Goal: Task Accomplishment & Management: Complete application form

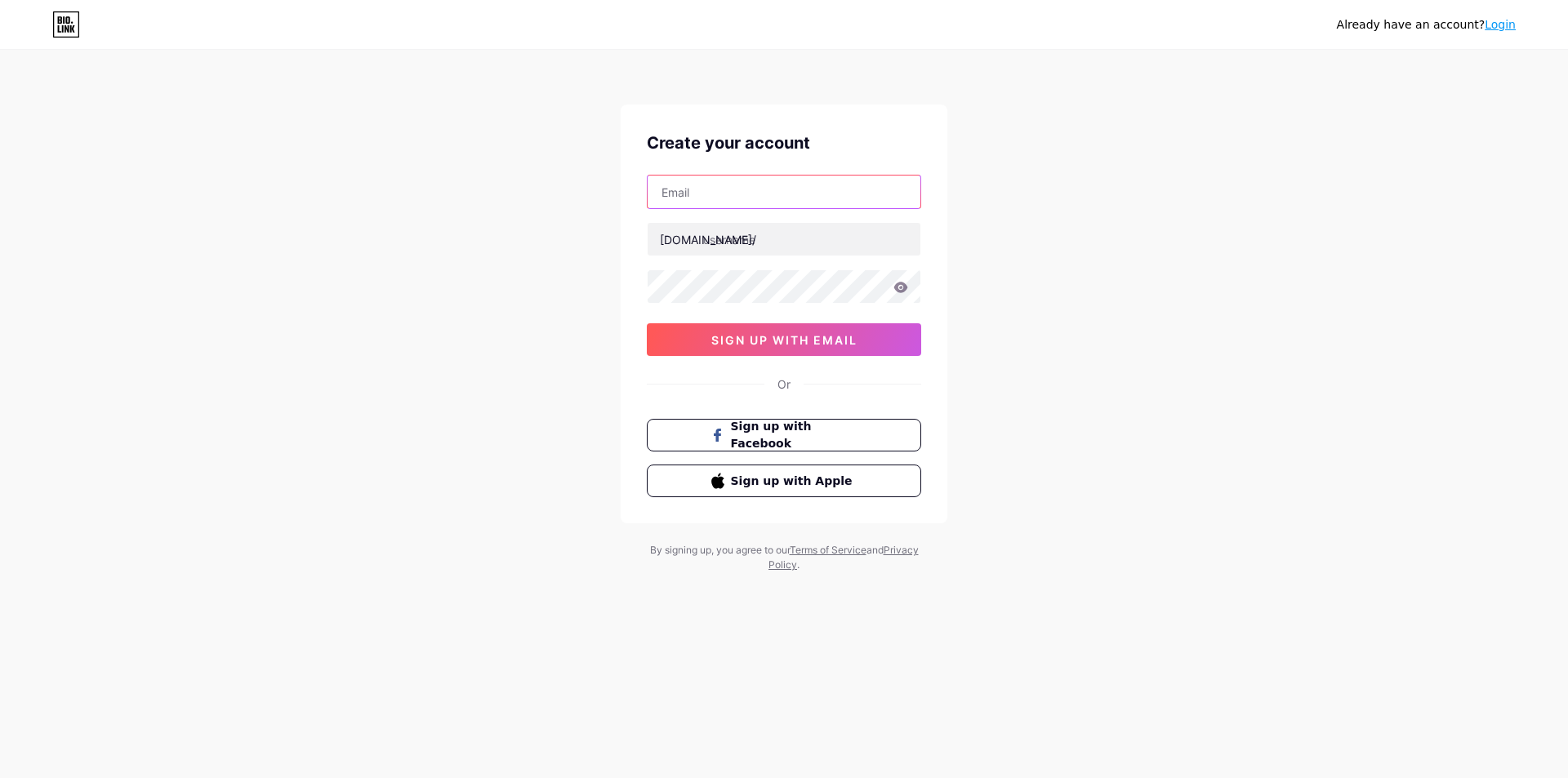
click at [721, 185] on input "text" at bounding box center [784, 192] width 272 height 33
type input "[EMAIL_ADDRESS][DOMAIN_NAME]"
click at [732, 249] on input "text" at bounding box center [784, 240] width 272 height 33
type input "antomi686"
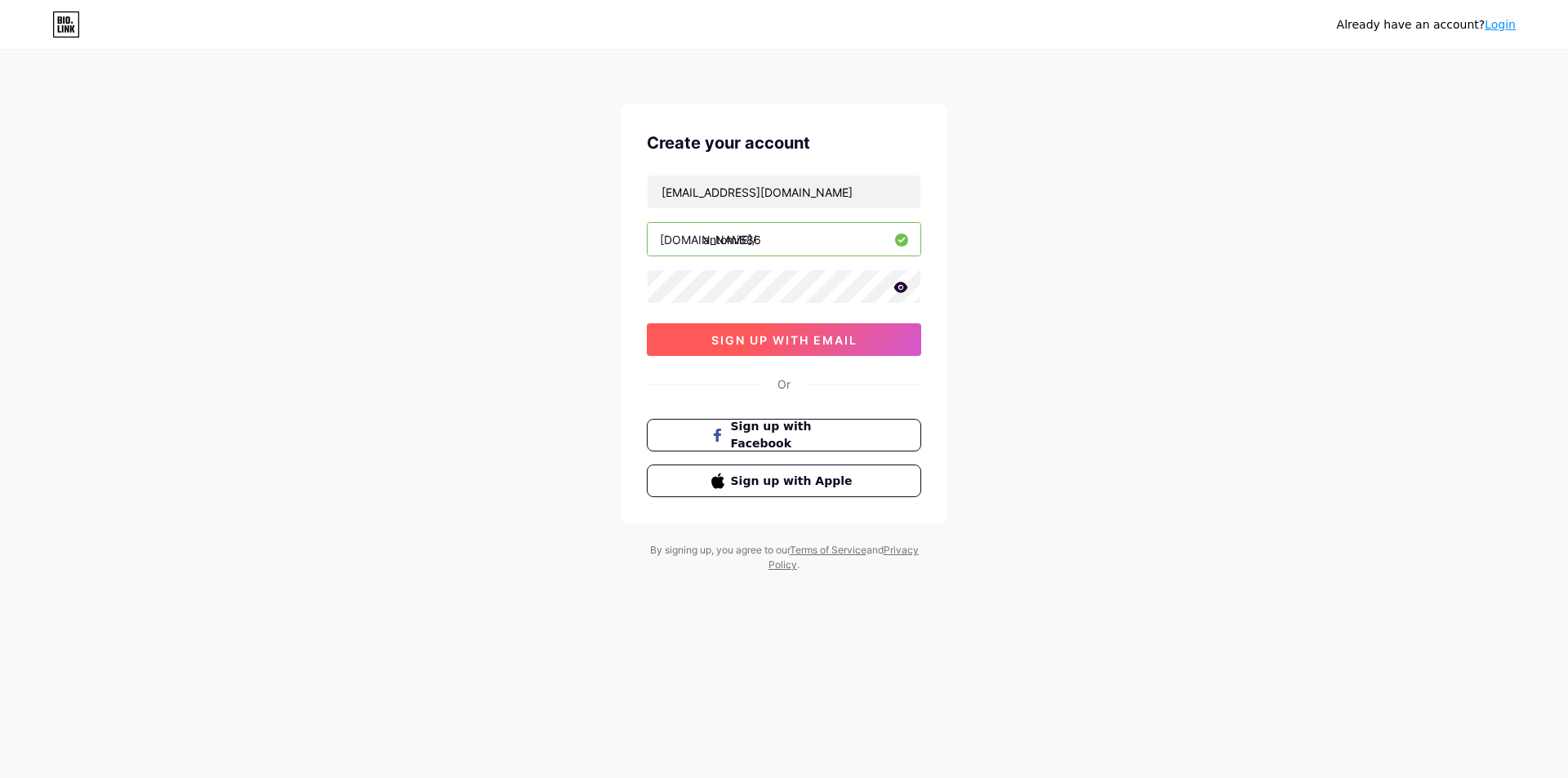
click at [835, 342] on span "sign up with email" at bounding box center [784, 340] width 147 height 14
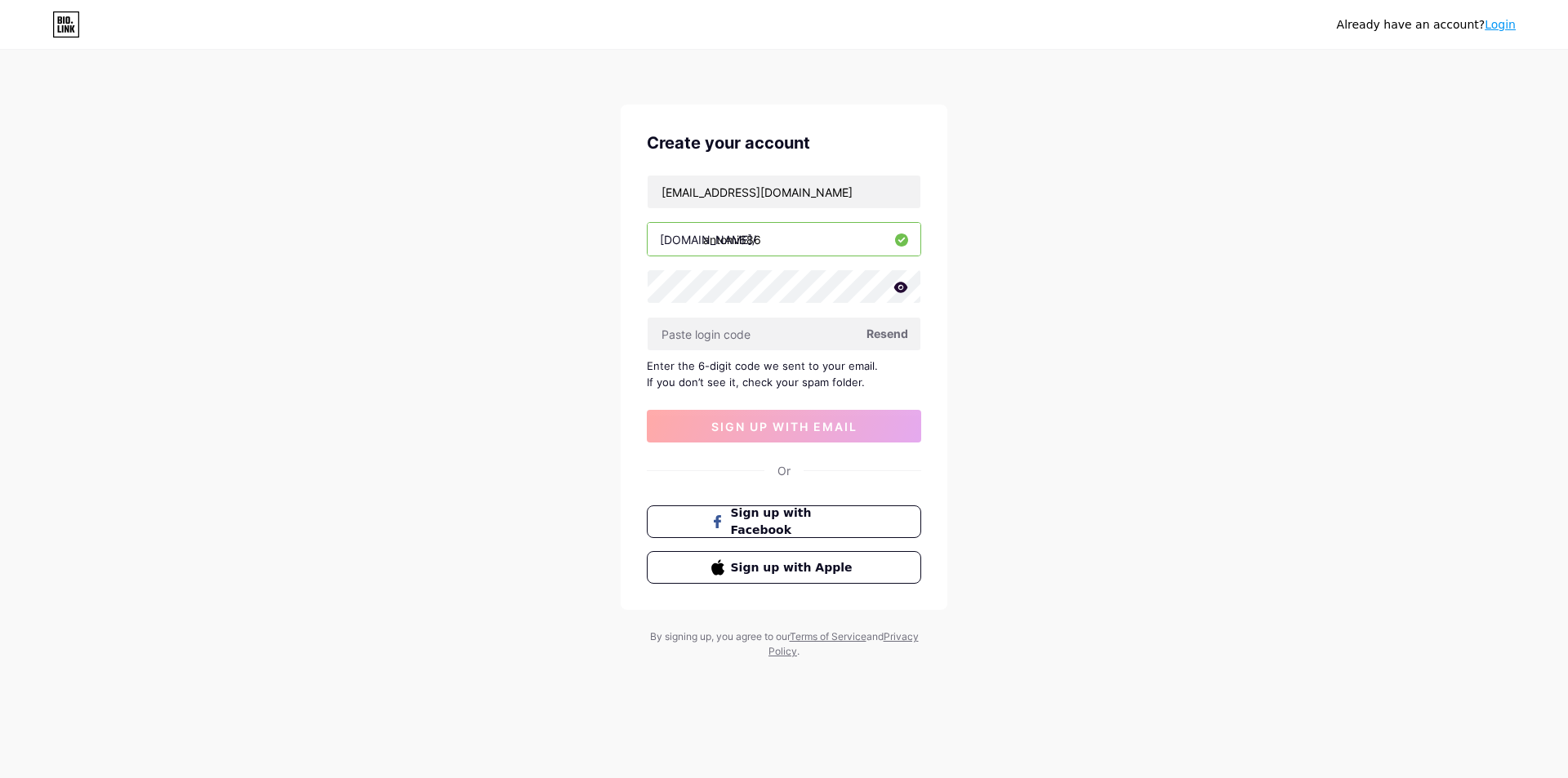
click at [893, 337] on span "Resend" at bounding box center [887, 333] width 42 height 17
click at [903, 288] on icon at bounding box center [900, 287] width 15 height 12
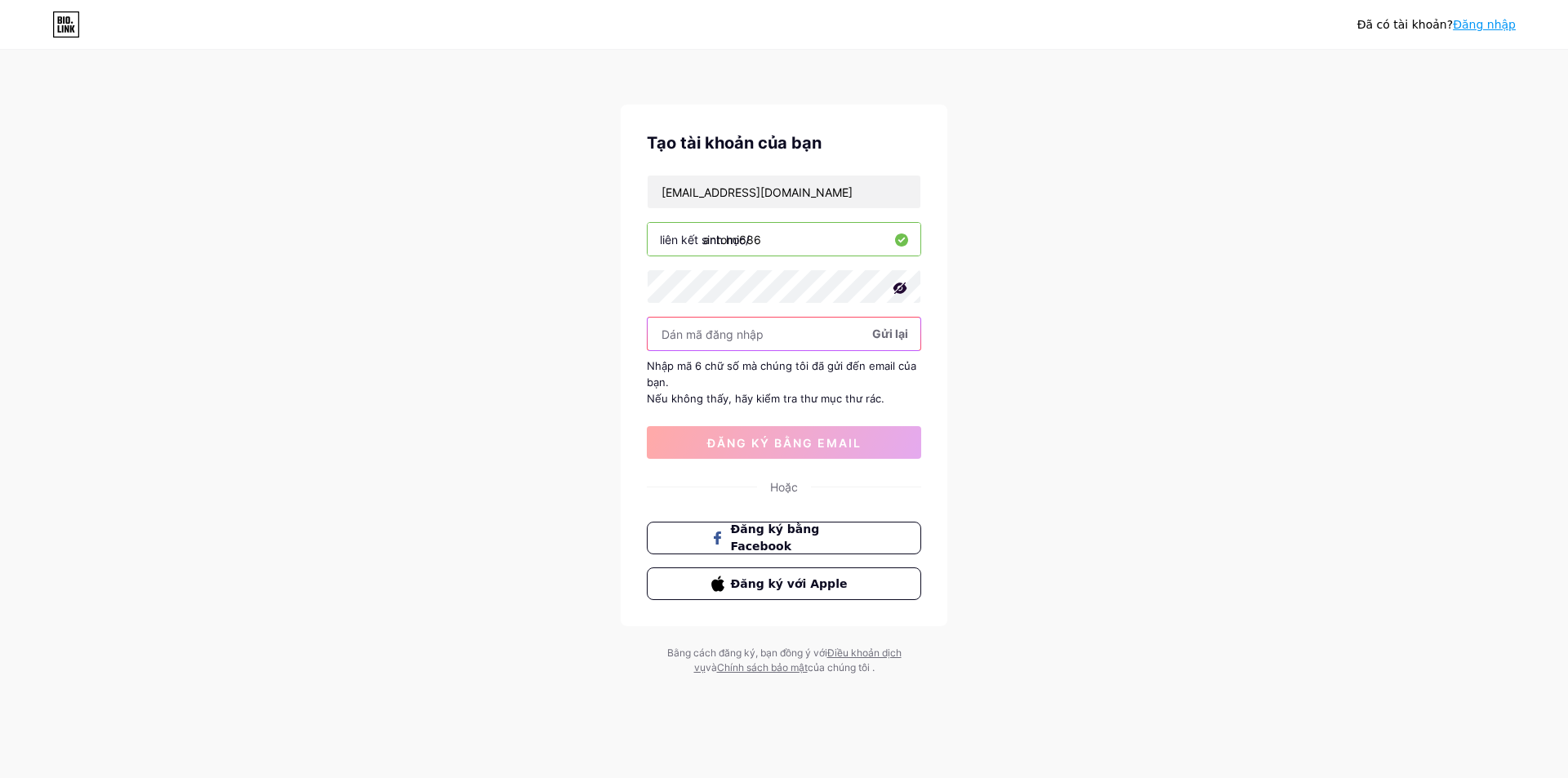
click at [779, 336] on input "text" at bounding box center [784, 334] width 272 height 33
paste input "324962"
type input "324962"
click at [800, 440] on font "đăng ký bằng email" at bounding box center [784, 443] width 154 height 14
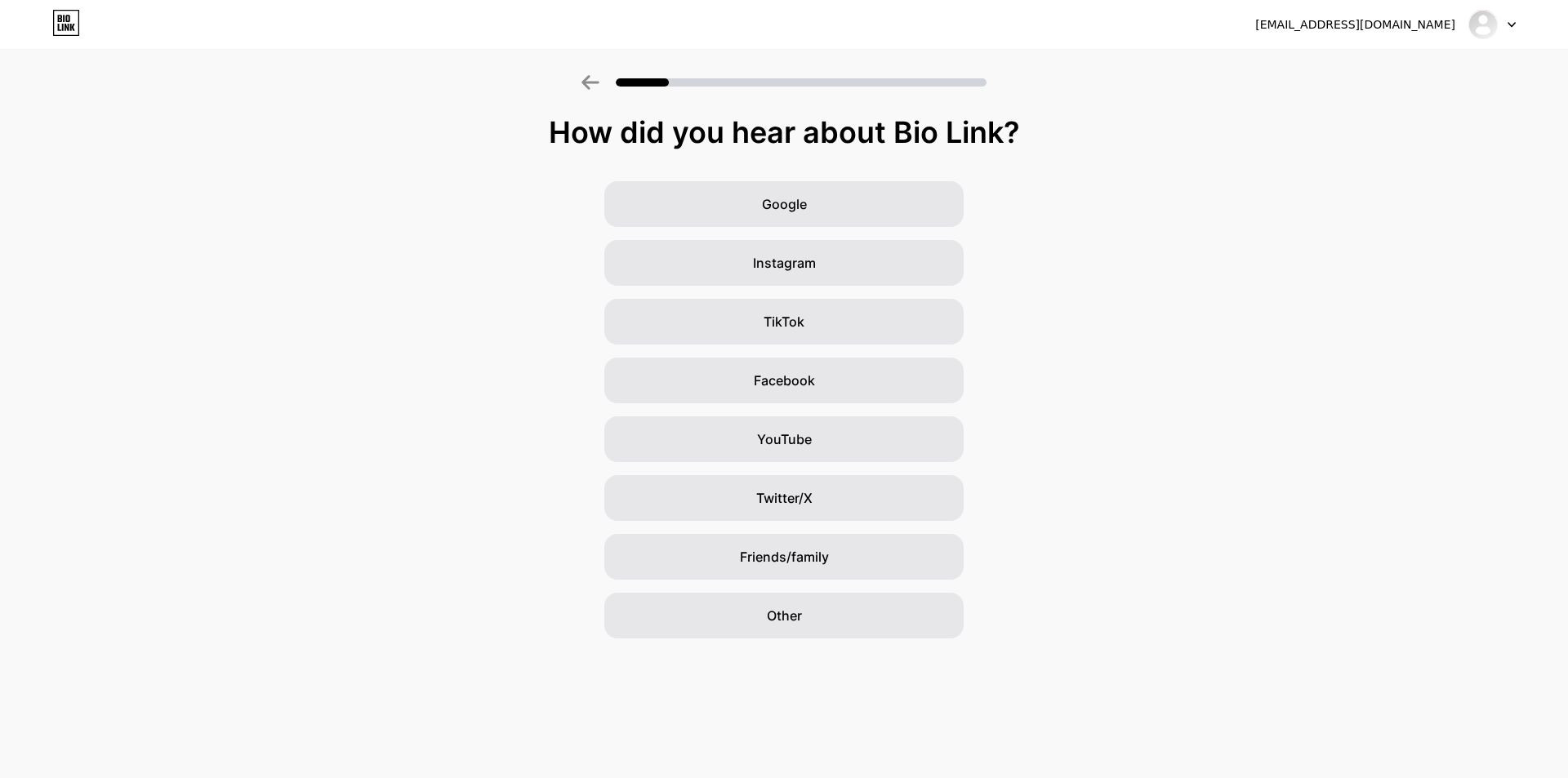
click at [1138, 284] on div "Google Instagram TikTok Facebook YouTube Twitter/X Friends/family Other" at bounding box center [784, 410] width 1568 height 458
click at [857, 623] on div "Other" at bounding box center [784, 616] width 359 height 46
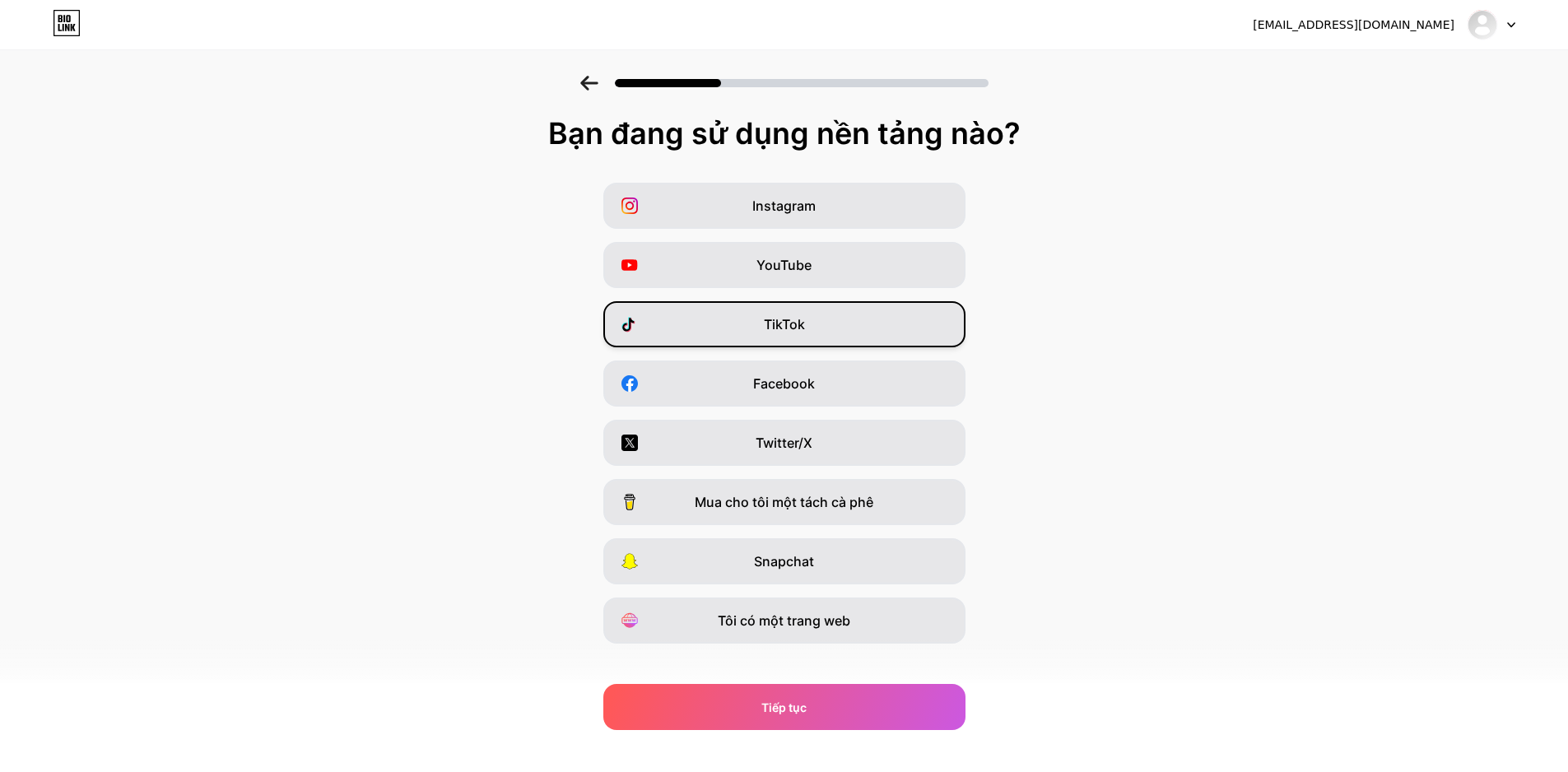
click at [912, 326] on div "TikTok" at bounding box center [784, 324] width 362 height 46
click at [879, 287] on div "YouTube" at bounding box center [784, 265] width 362 height 46
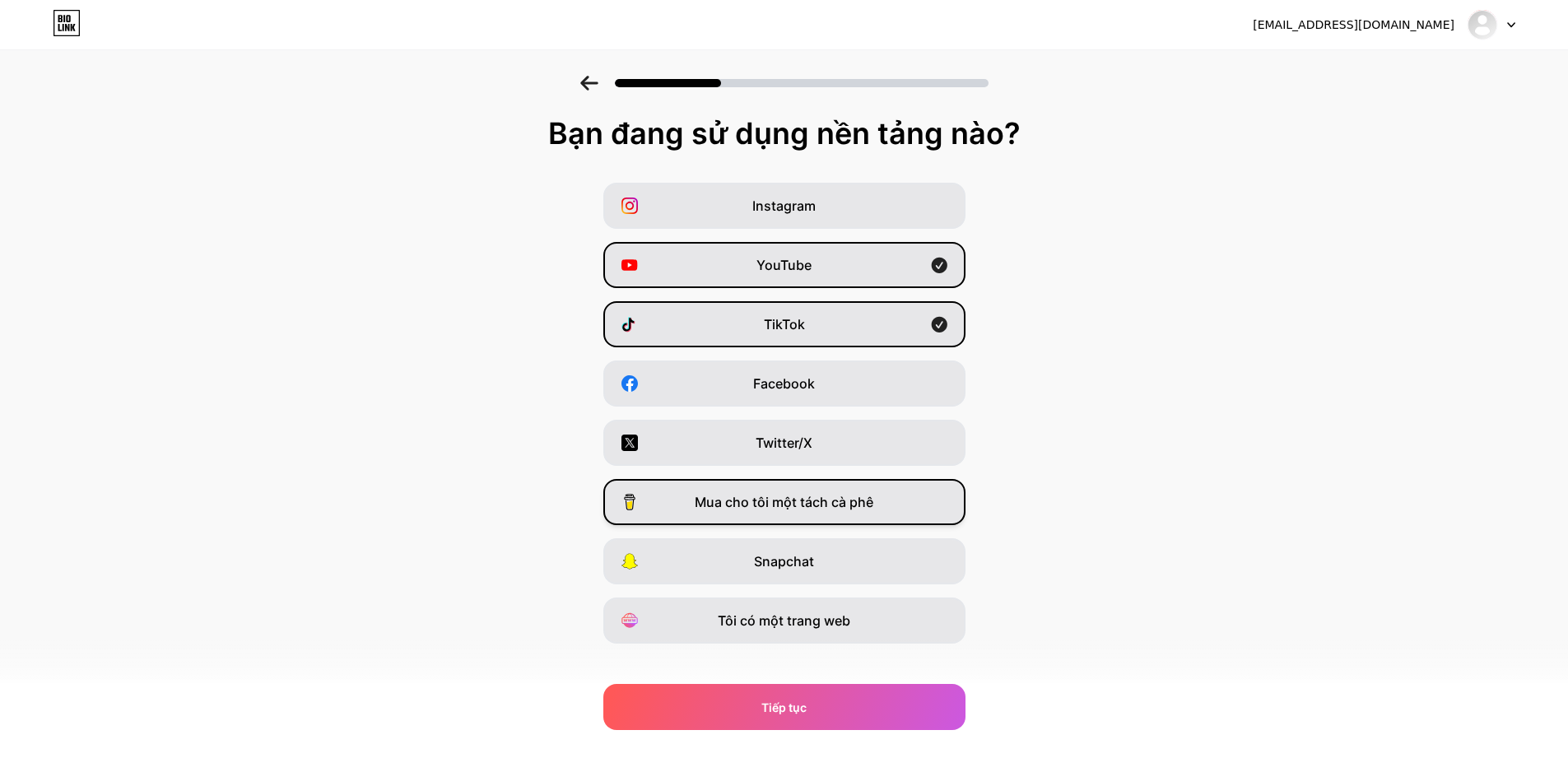
click at [888, 516] on div "Mua cho tôi một tách cà phê" at bounding box center [784, 502] width 362 height 46
click at [903, 518] on div "Mua cho tôi một tách cà phê" at bounding box center [784, 502] width 362 height 46
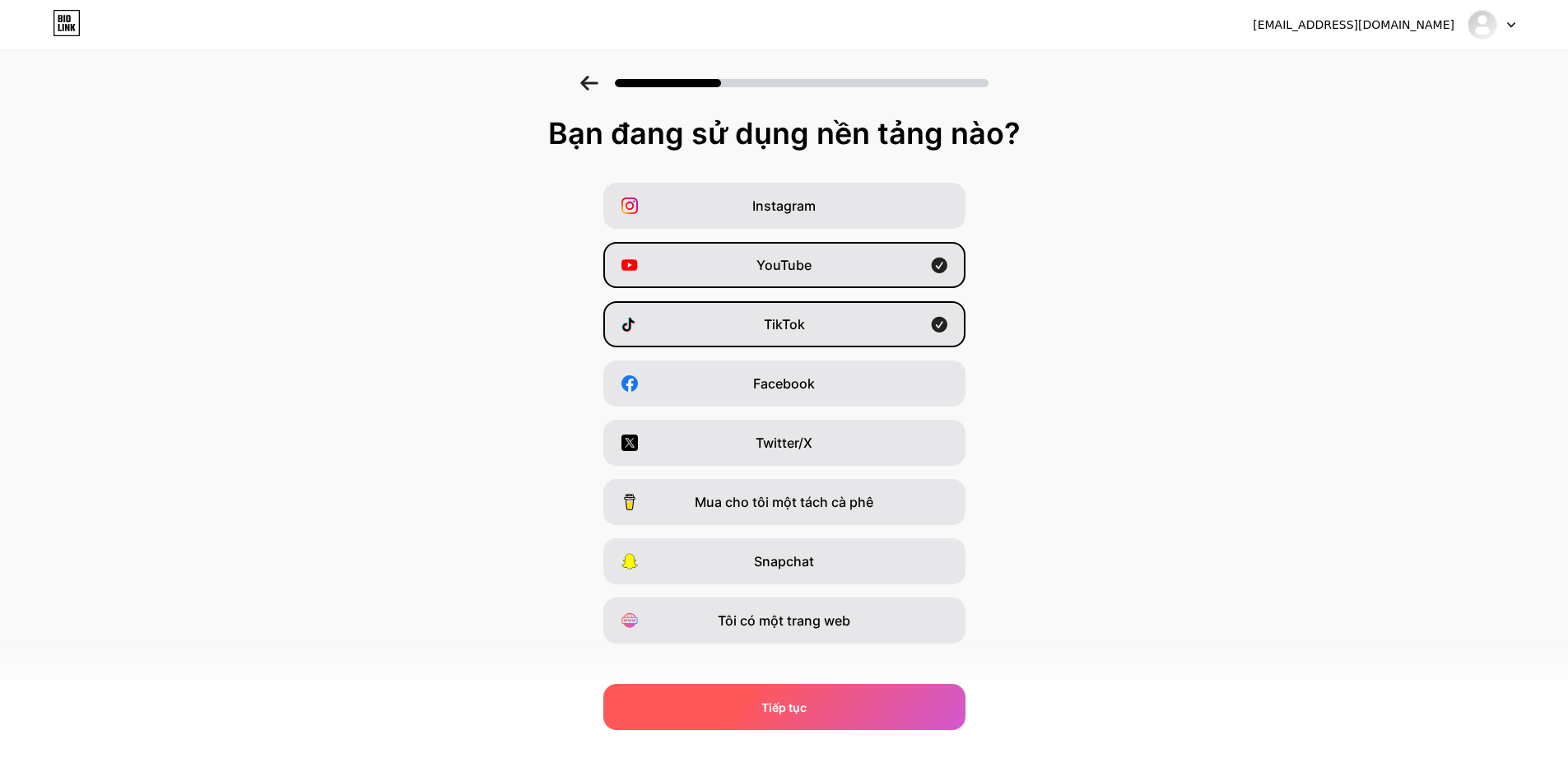
click at [881, 703] on div "Tiếp tục" at bounding box center [784, 706] width 362 height 46
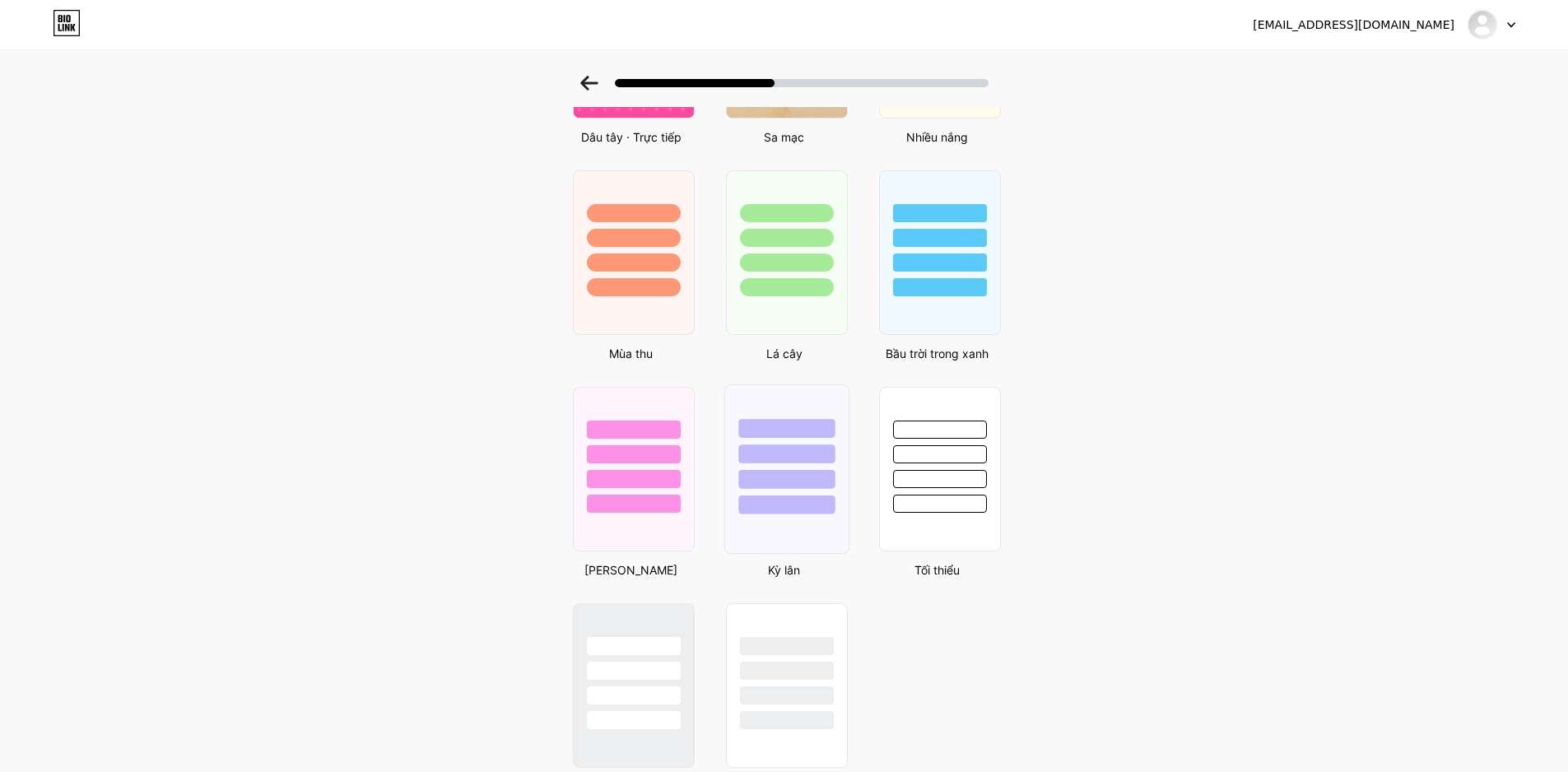
scroll to position [859, 0]
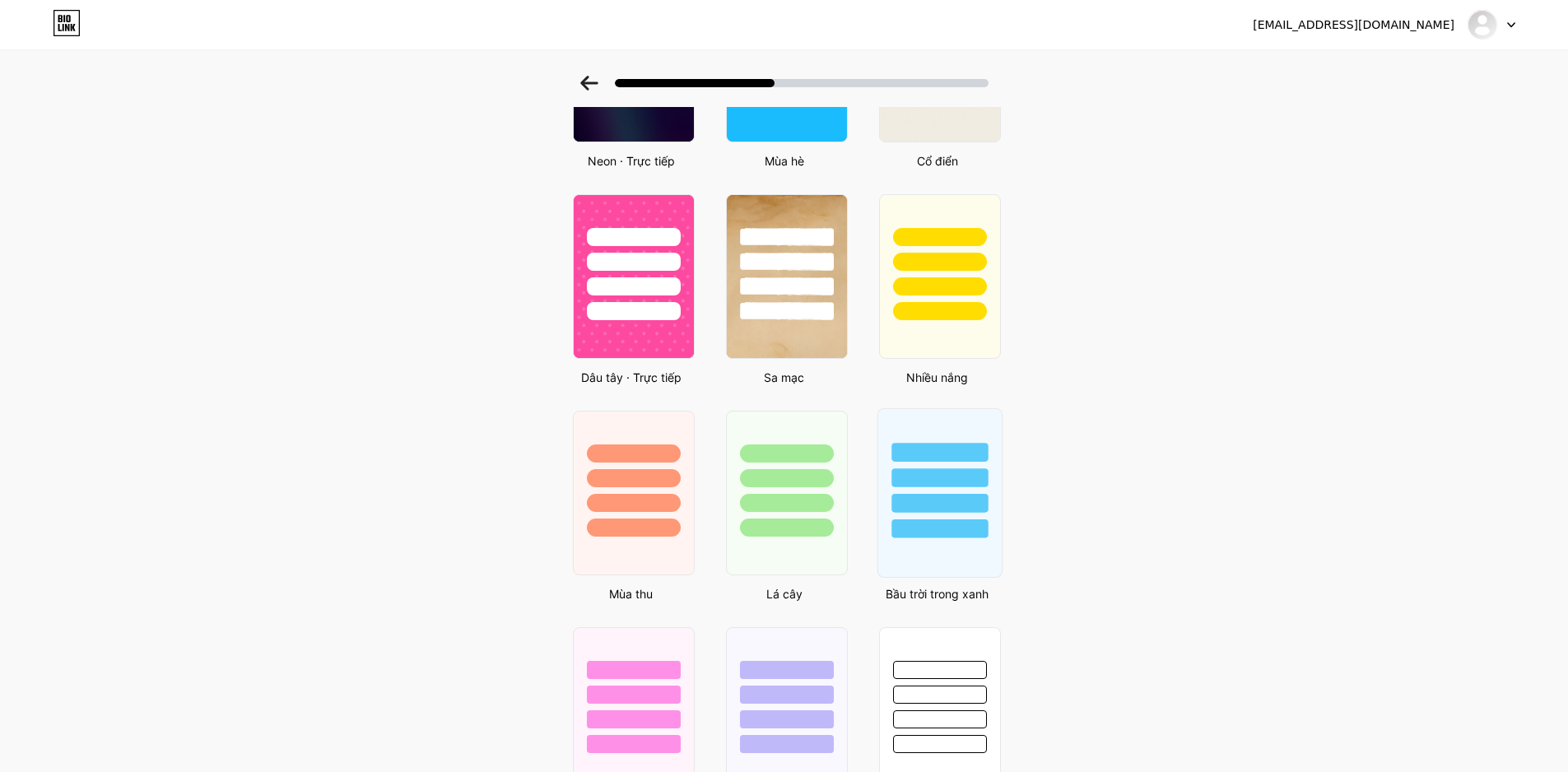
click at [953, 483] on div at bounding box center [939, 477] width 96 height 19
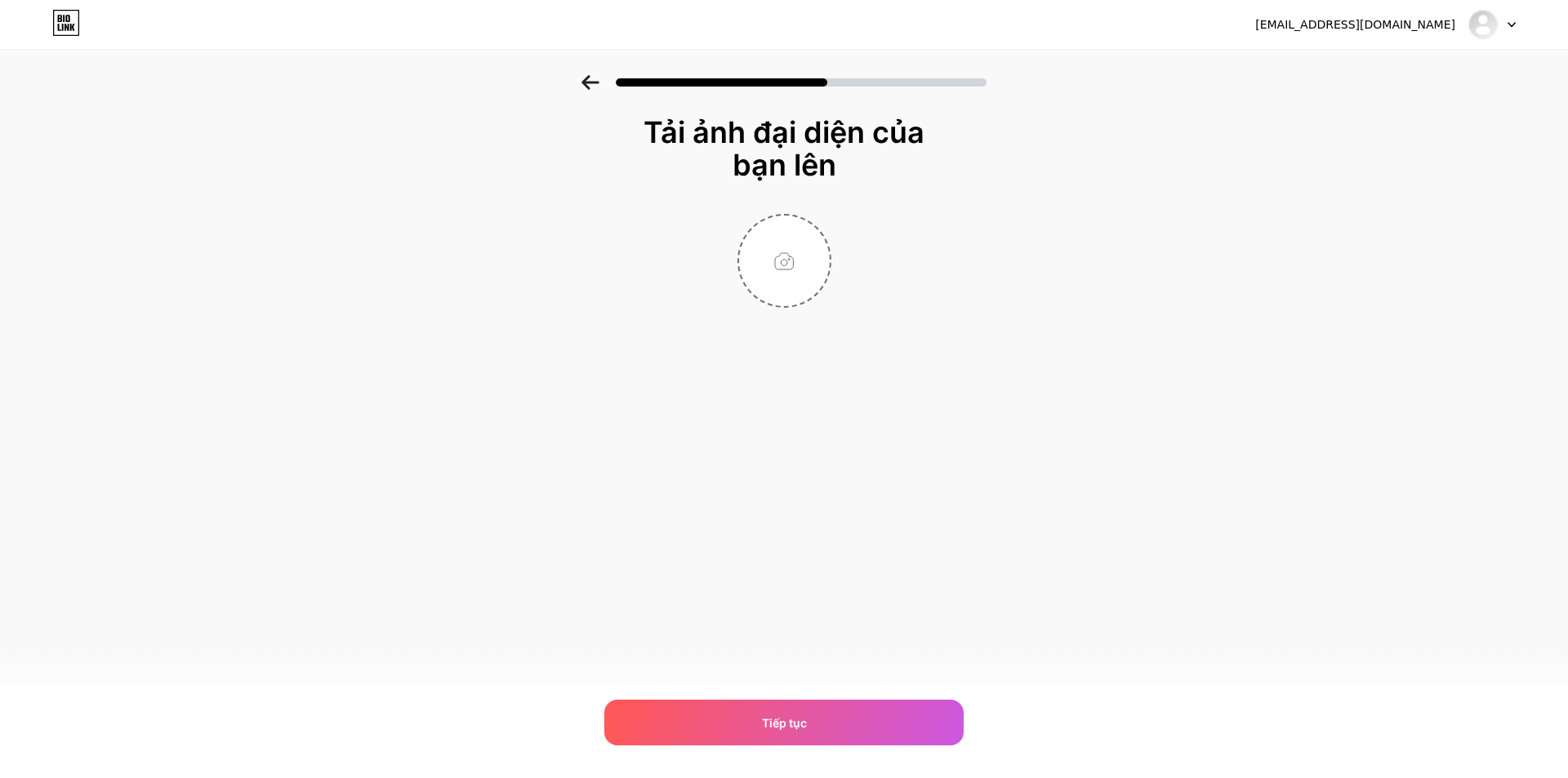
click at [1409, 215] on div "Tải ảnh đại diện của bạn lên Tiếp tục" at bounding box center [784, 232] width 1568 height 314
click at [780, 247] on input "file" at bounding box center [784, 261] width 91 height 91
type input "C:\fakepath\E7334658-077C-4154-8219-993CACE6183C.png"
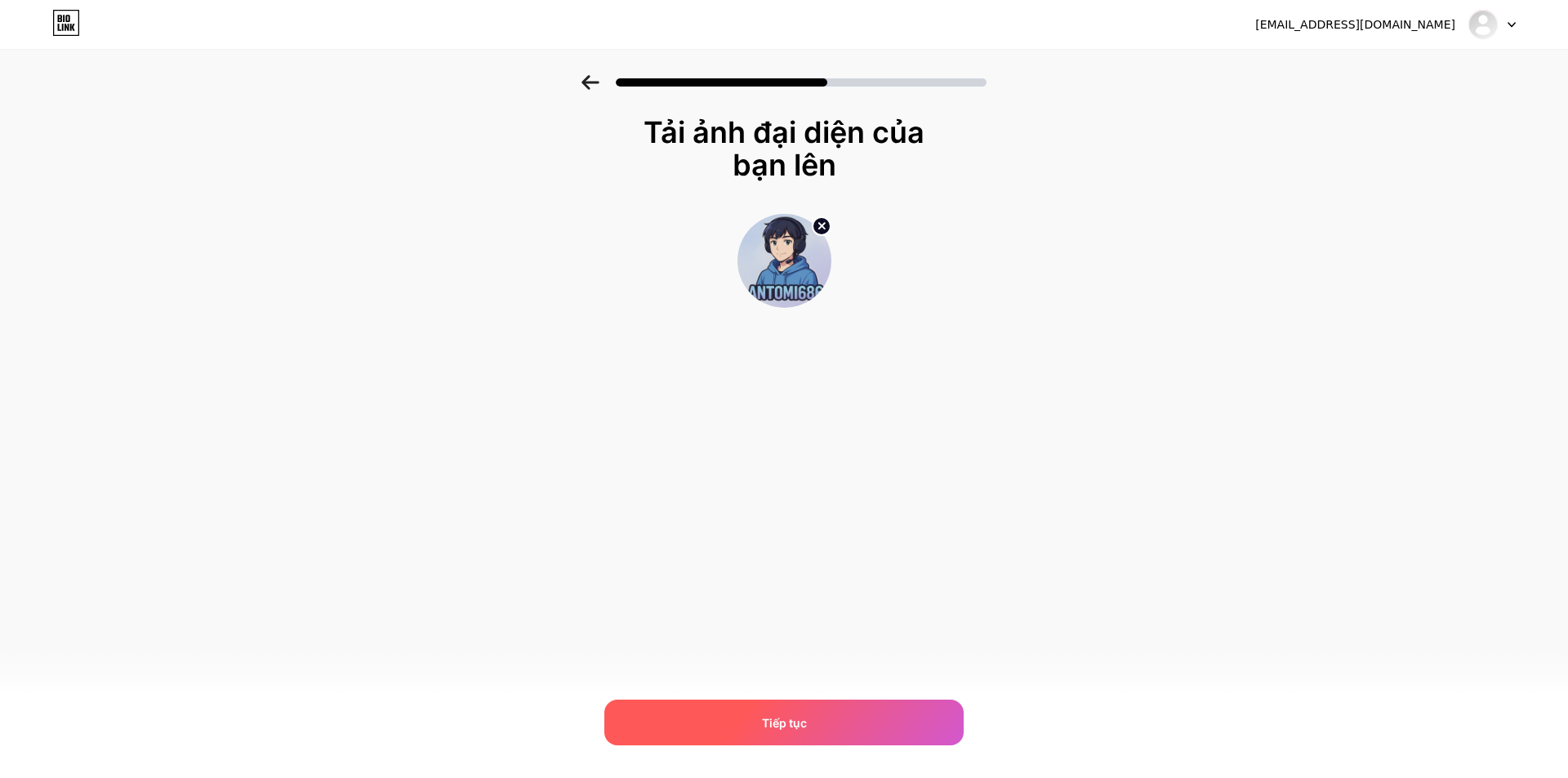
click at [854, 715] on div "Tiếp tục" at bounding box center [784, 723] width 359 height 46
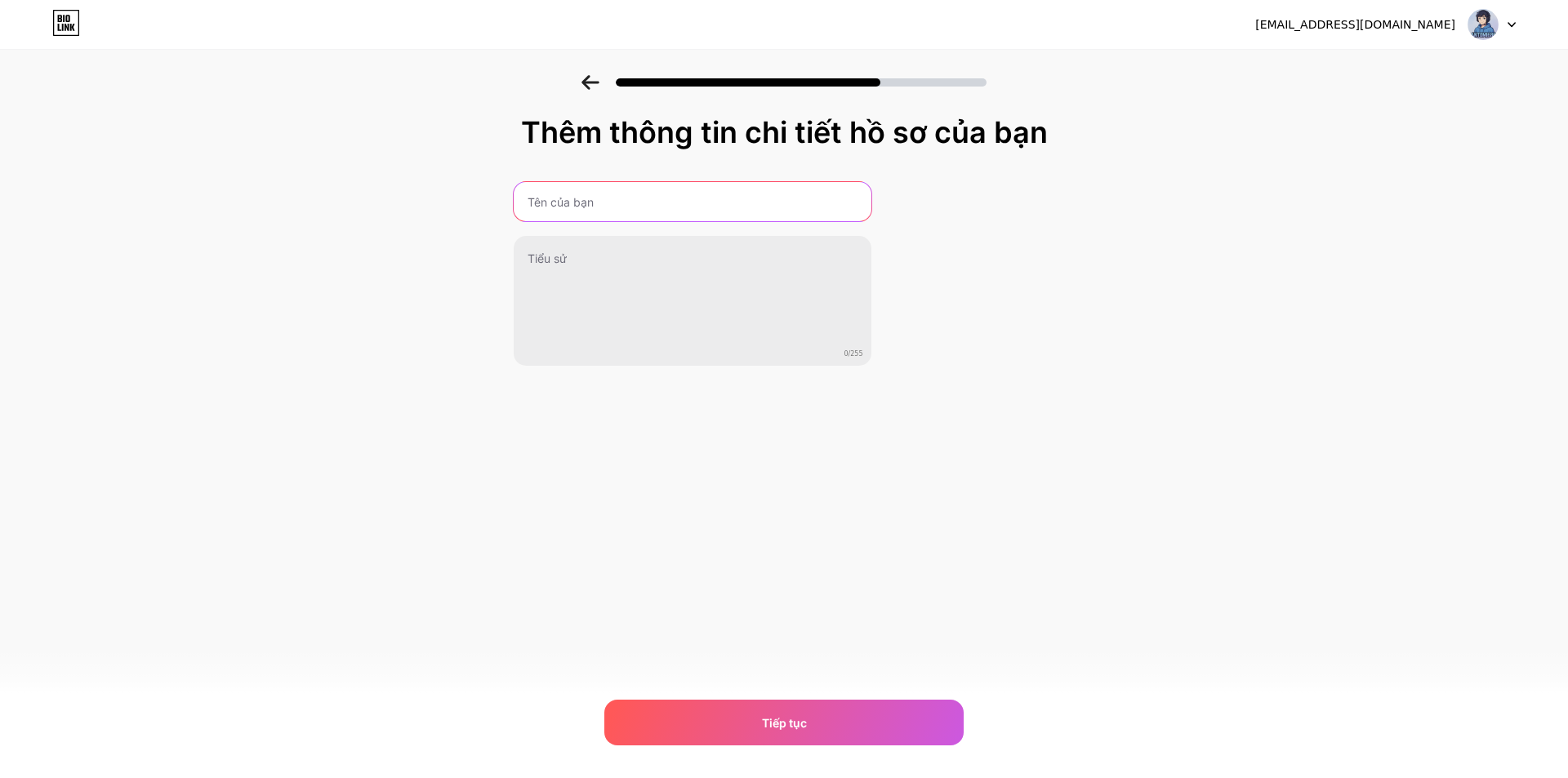
click at [636, 195] on input "text" at bounding box center [692, 202] width 358 height 40
type input "Antomi686"
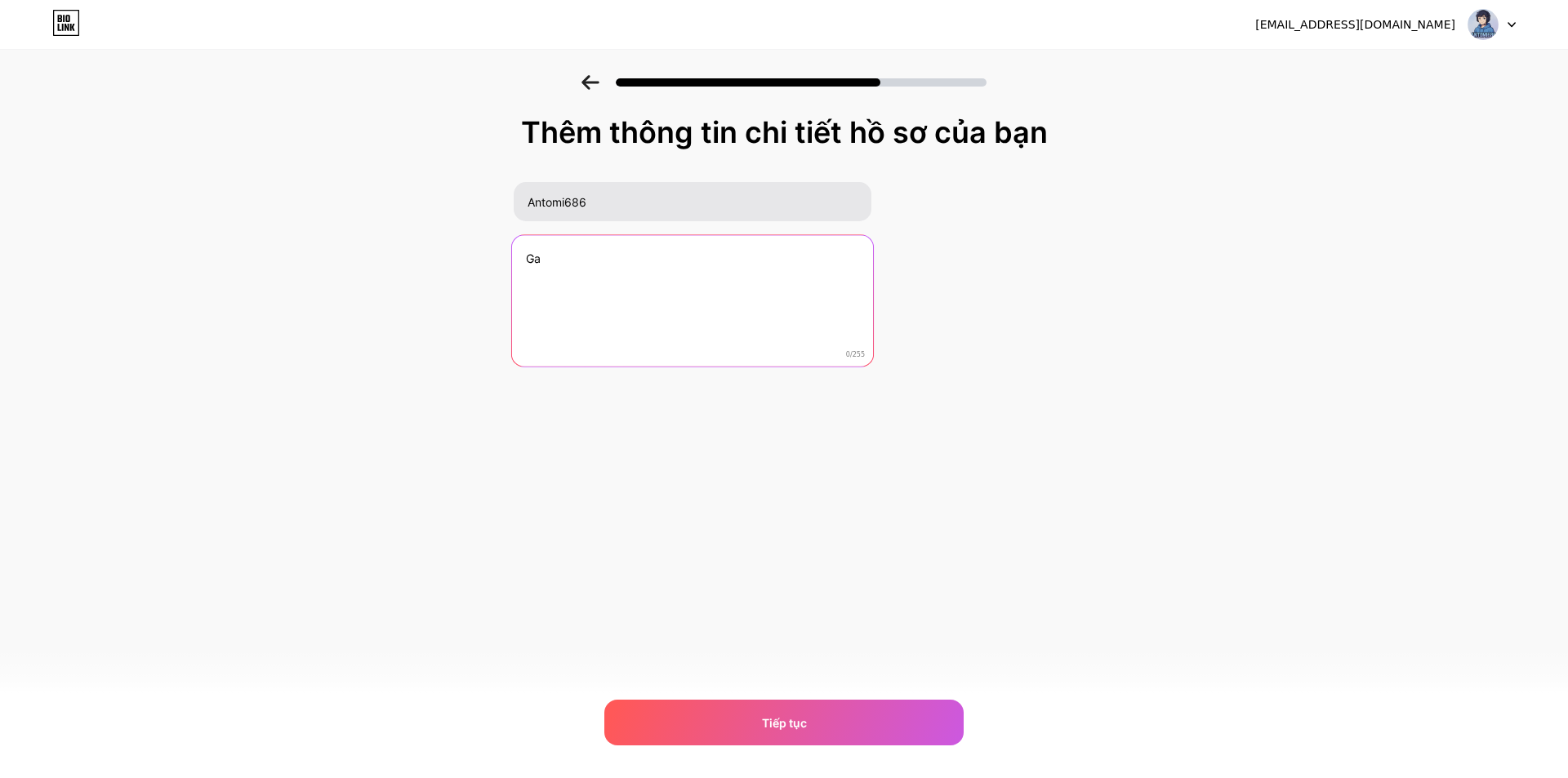
type textarea "G"
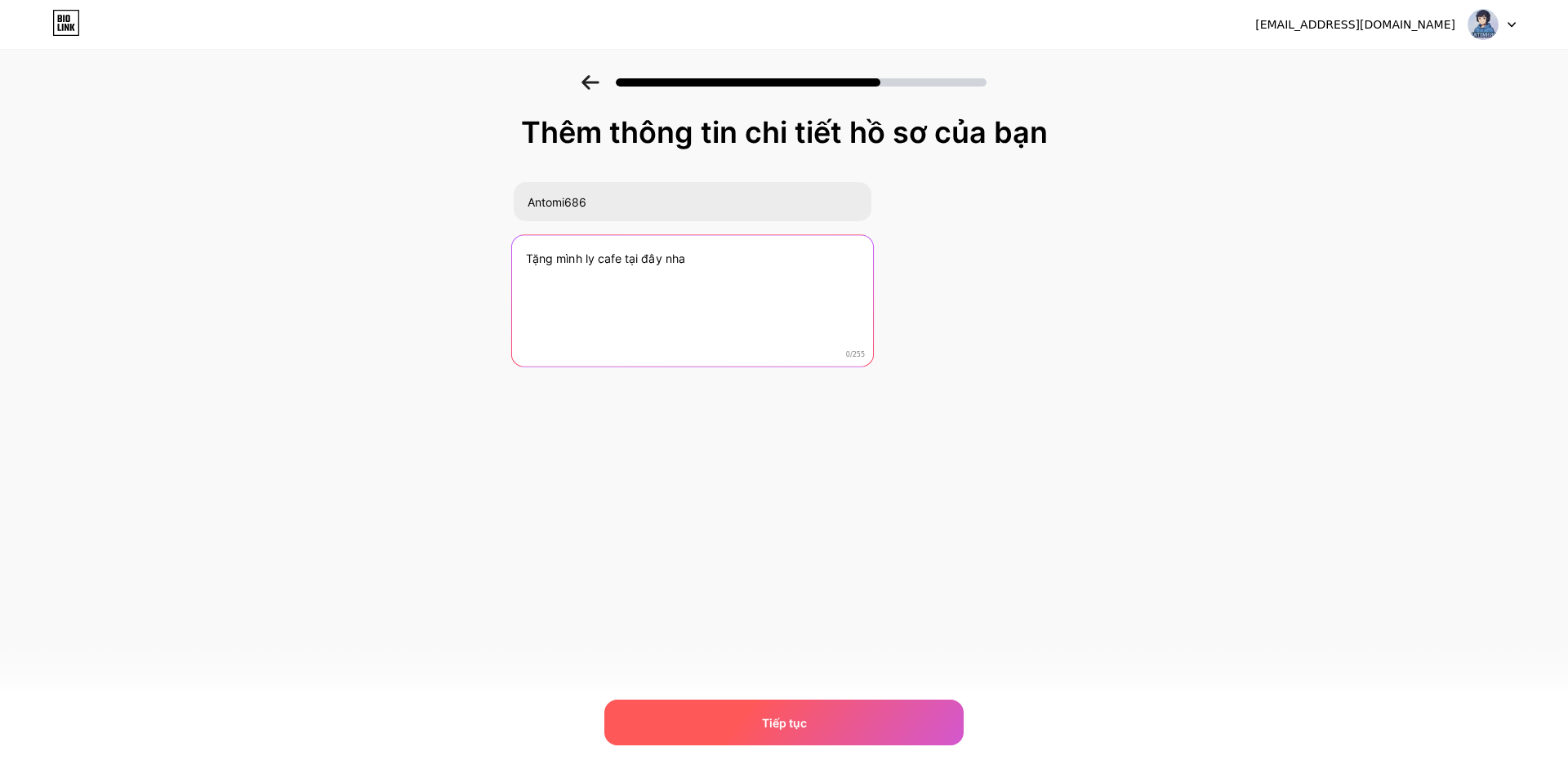
type textarea "Tặng mình ly cafe tại đây nha"
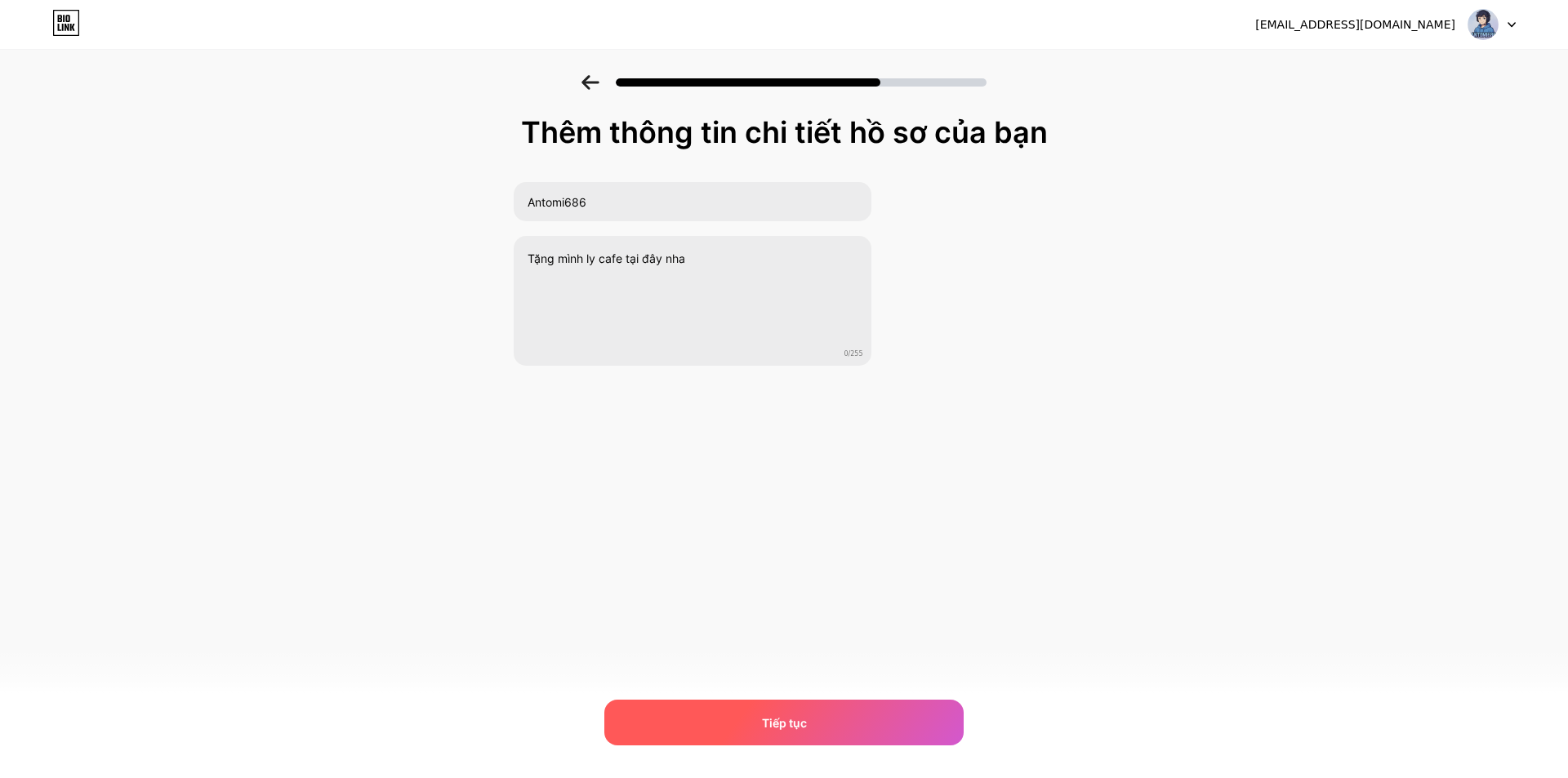
click at [812, 706] on div "Tiếp tục" at bounding box center [784, 723] width 359 height 46
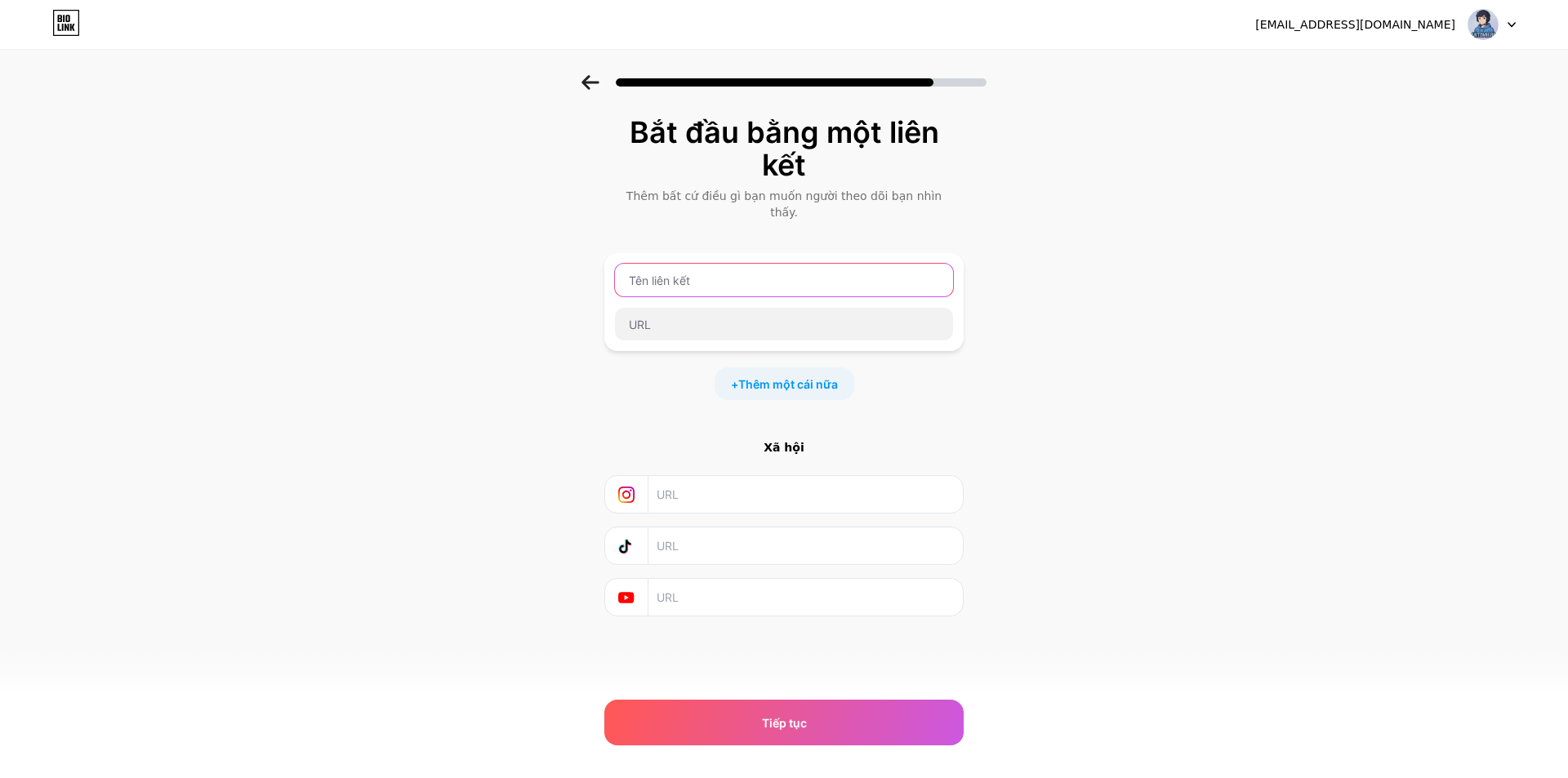
click at [826, 266] on input "text" at bounding box center [784, 280] width 338 height 33
click at [742, 212] on div "Bắt đầu bằng một liên kết Thêm bất cứ điều gì bạn muốn người theo dõi bạn nhìn …" at bounding box center [784, 366] width 359 height 501
click at [739, 269] on input "text" at bounding box center [784, 280] width 338 height 33
type input "Antomi686"
click at [743, 377] on font "Thêm một cái nữa" at bounding box center [788, 384] width 100 height 14
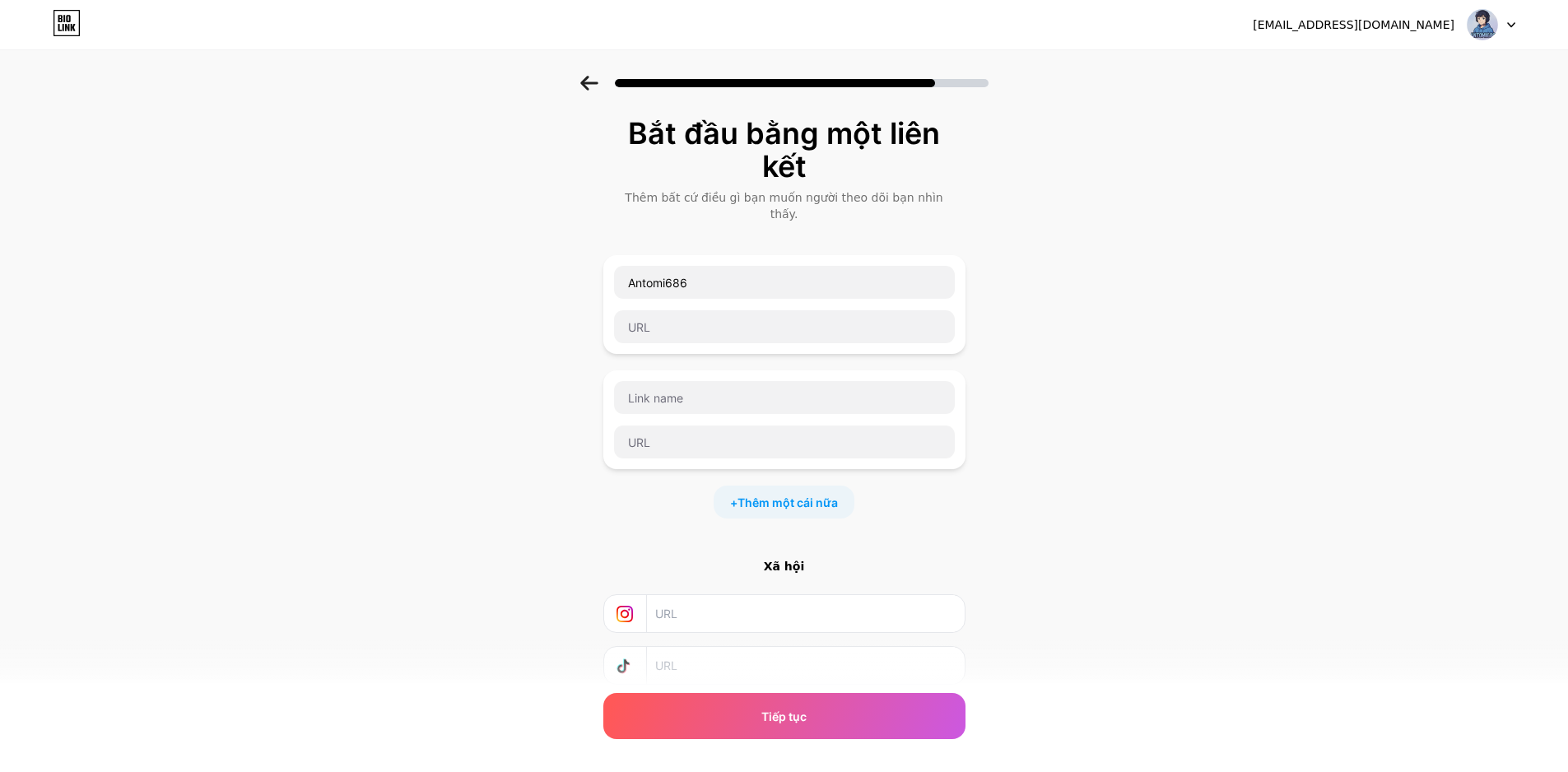
click at [643, 380] on div at bounding box center [784, 397] width 343 height 35
click at [640, 381] on input "text" at bounding box center [784, 397] width 341 height 33
click at [708, 276] on input "Antomi686" at bounding box center [784, 282] width 341 height 33
click at [741, 310] on input "text" at bounding box center [784, 327] width 341 height 33
click at [566, 338] on div "Bắt đầu bằng một liên kết Thêm bất cứ điều gì bạn muốn người theo dõi bạn nhìn …" at bounding box center [784, 447] width 1568 height 743
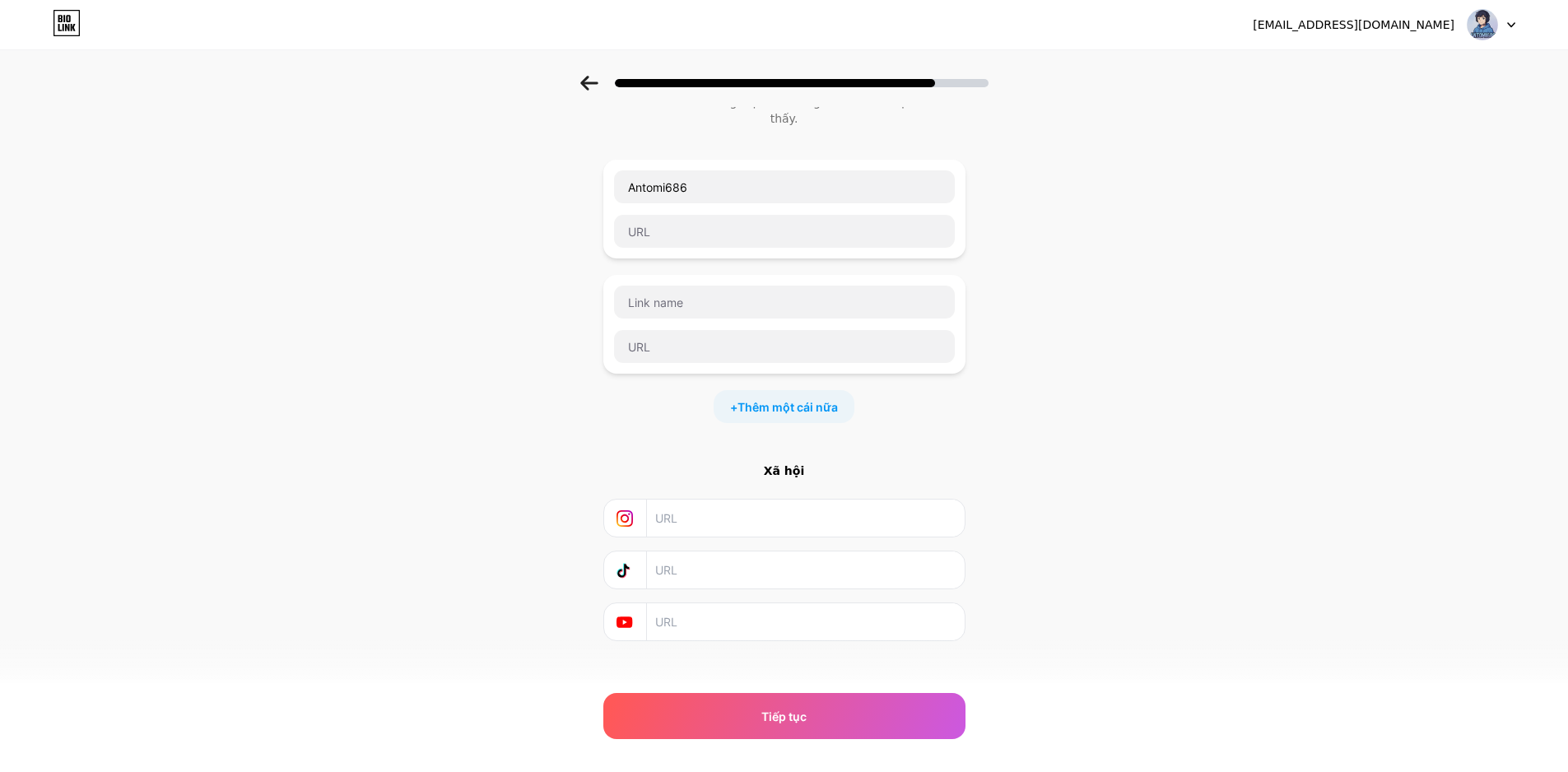
scroll to position [96, 0]
click at [621, 419] on div "Bắt đầu bằng một liên kết Thêm bất cứ điều gì bạn muốn người theo dõi bạn nhìn …" at bounding box center [784, 330] width 362 height 619
click at [785, 464] on font "Xã hội" at bounding box center [785, 470] width 41 height 13
click at [746, 183] on input "Antomi686" at bounding box center [784, 186] width 341 height 33
click at [768, 216] on input "text" at bounding box center [784, 231] width 341 height 33
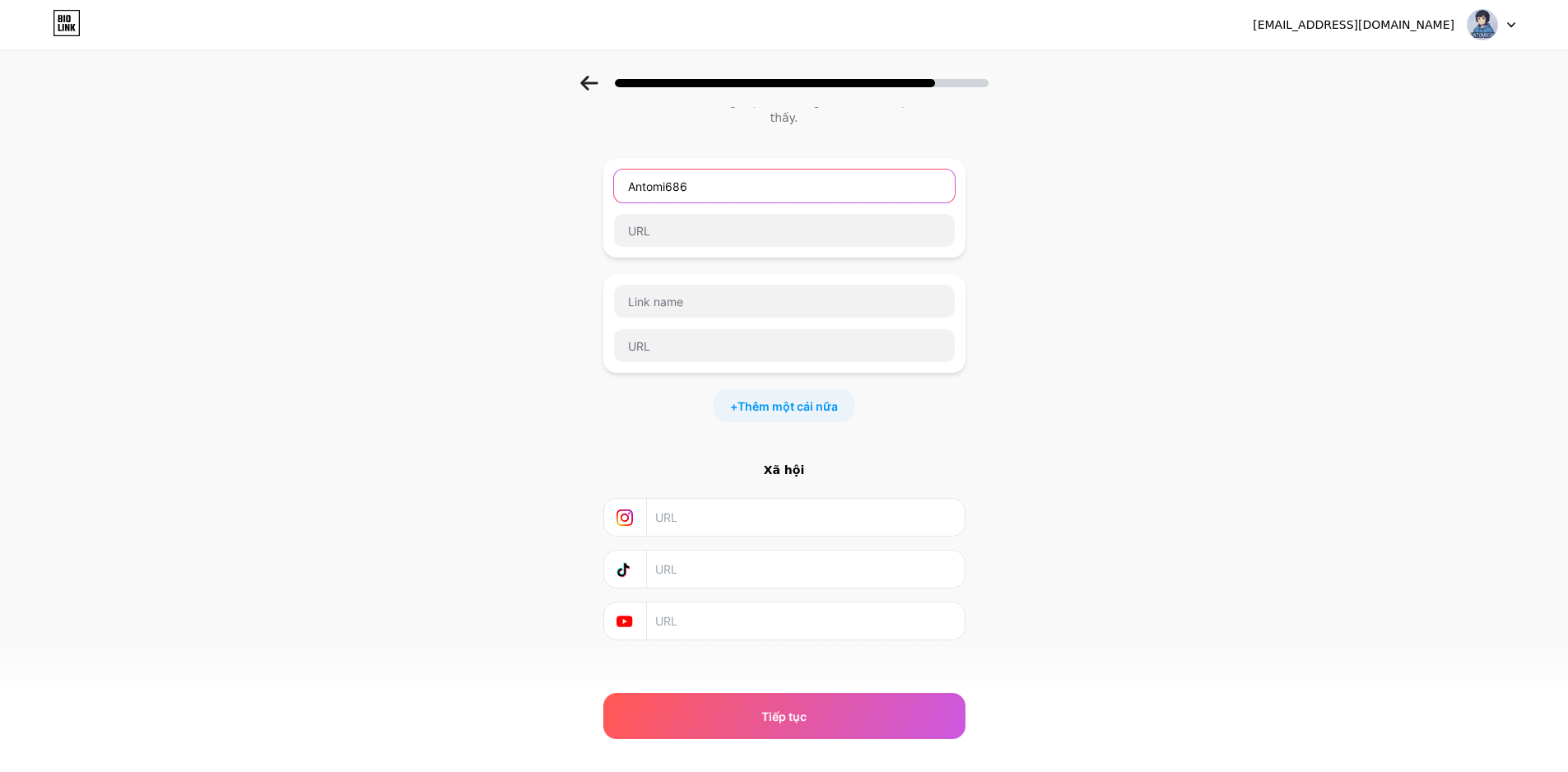
click at [753, 178] on input "Antomi686" at bounding box center [784, 186] width 341 height 33
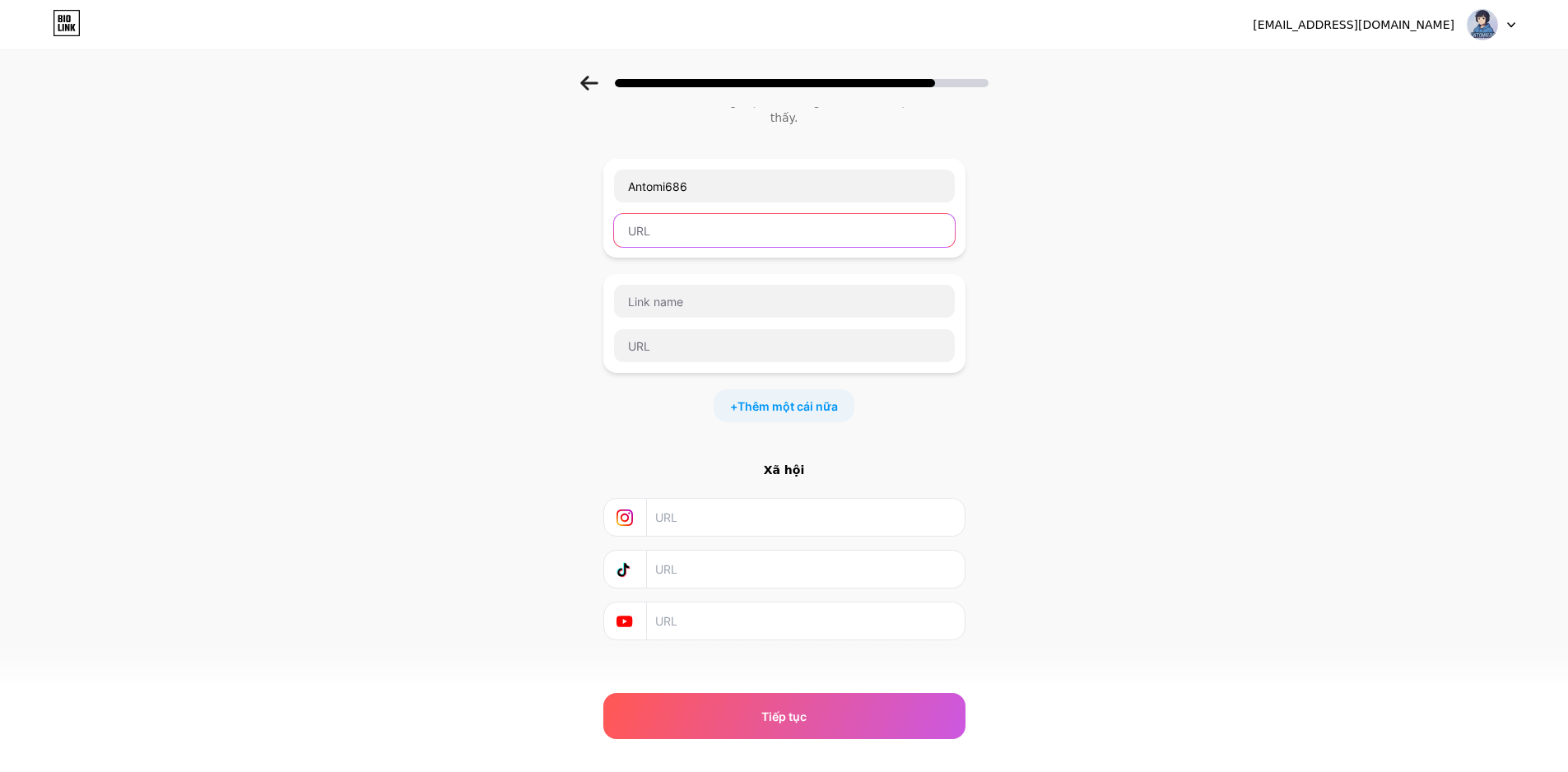
click at [752, 227] on input "text" at bounding box center [784, 231] width 341 height 33
click at [711, 507] on input "text" at bounding box center [805, 517] width 299 height 37
click at [728, 556] on input "text" at bounding box center [805, 569] width 299 height 37
click at [714, 551] on input "text" at bounding box center [805, 569] width 299 height 37
click at [699, 605] on input "text" at bounding box center [805, 620] width 299 height 37
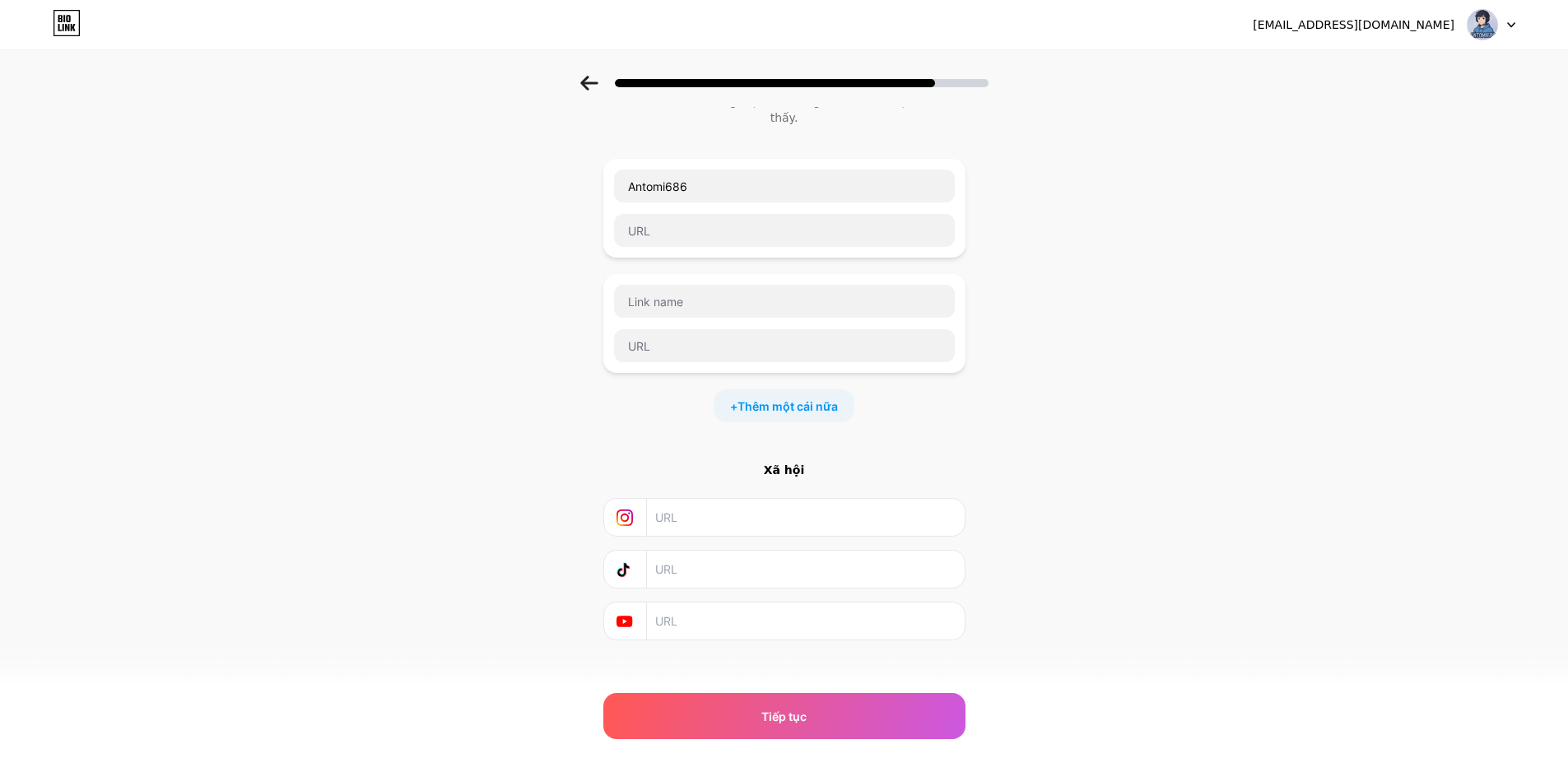
paste input "https://www.youtube.com/@Antomi686"
type input "https://www.youtube.com/@Antomi686"
click at [761, 561] on input "text" at bounding box center [805, 569] width 299 height 37
paste input "https://www.tiktok.com/@antomi686"
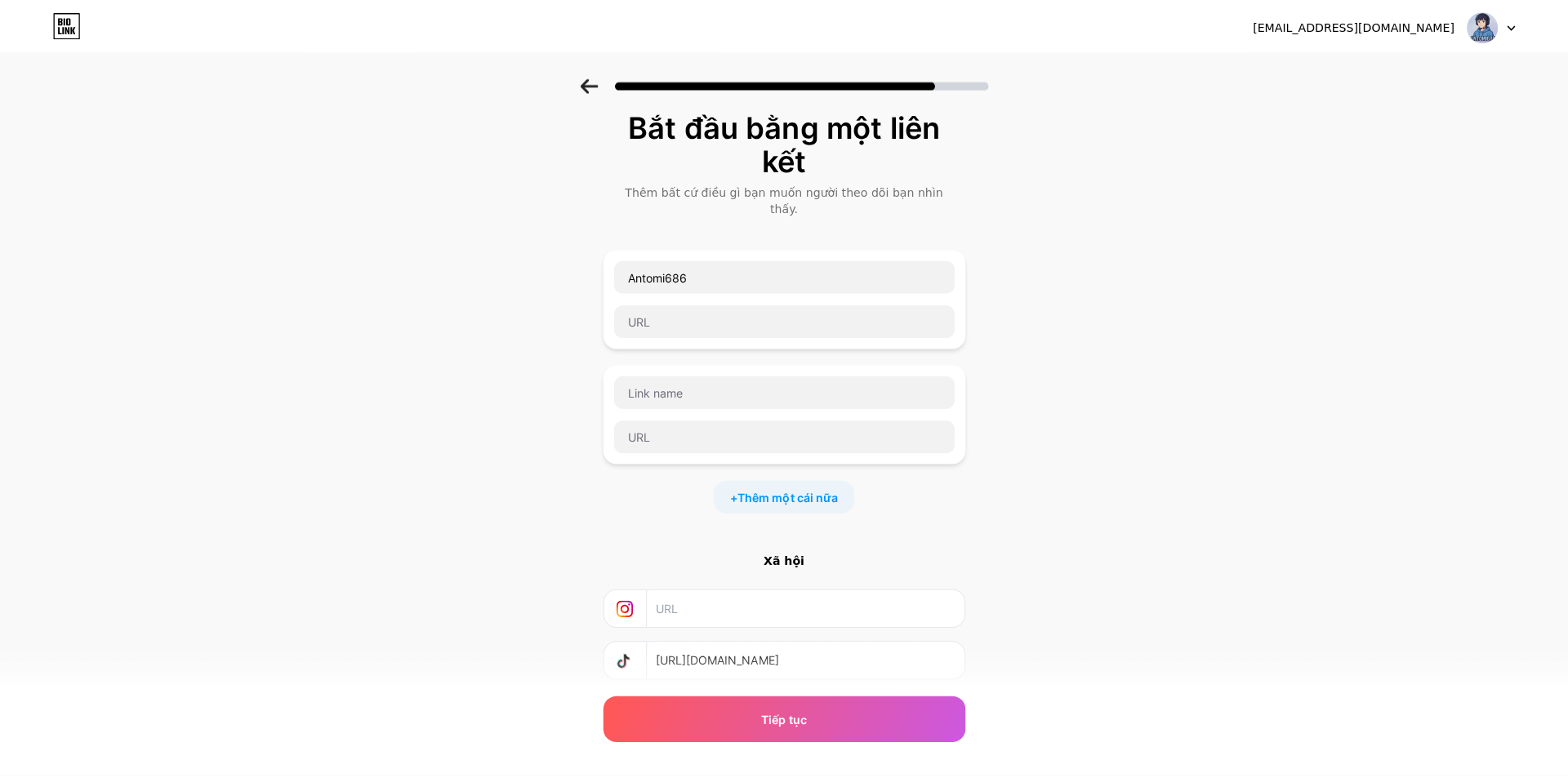
scroll to position [0, 0]
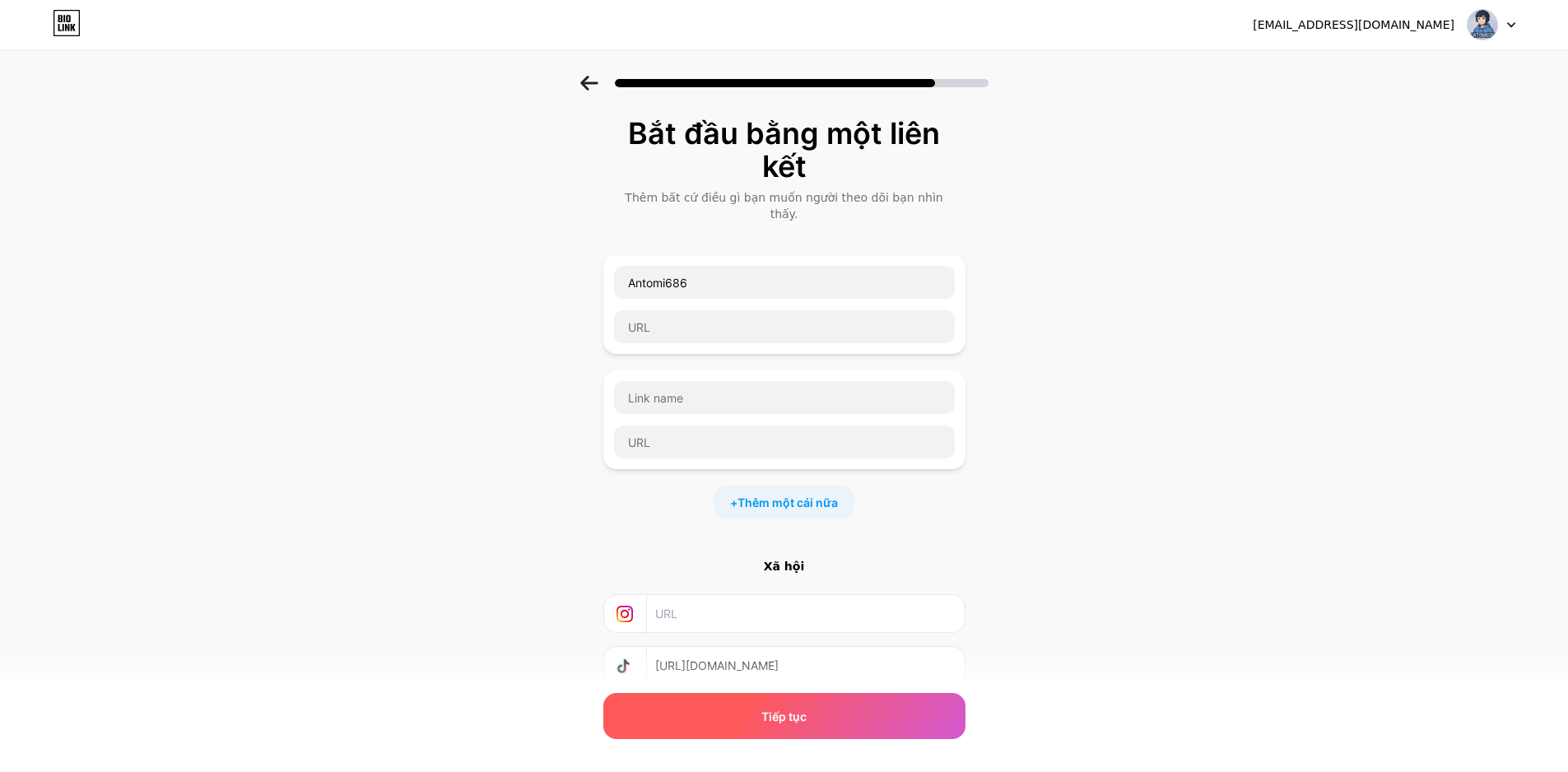
type input "https://www.tiktok.com/@antomi686"
click at [776, 721] on font "Tiếp tục" at bounding box center [784, 716] width 46 height 14
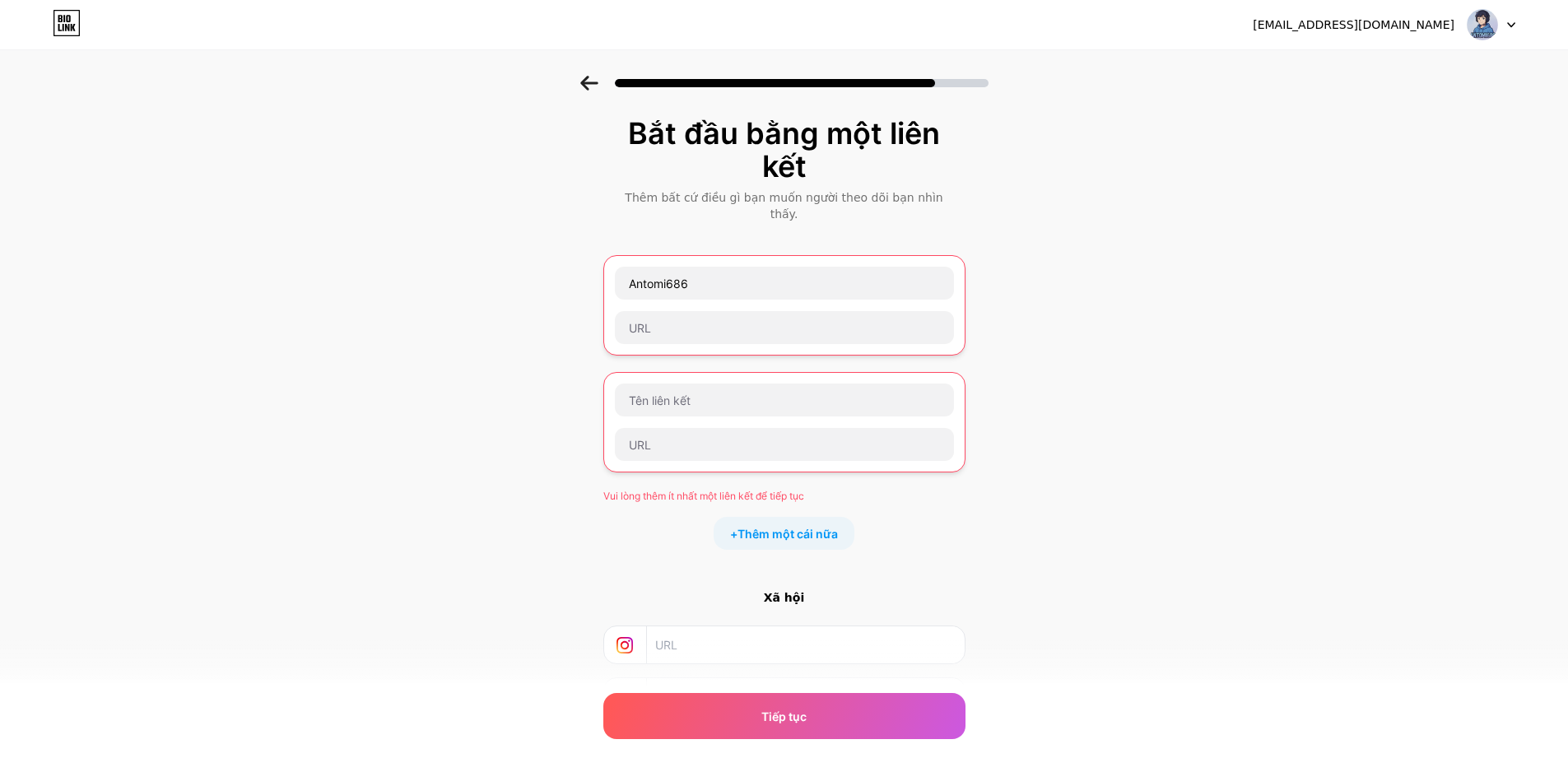
click at [594, 79] on icon at bounding box center [589, 83] width 18 height 15
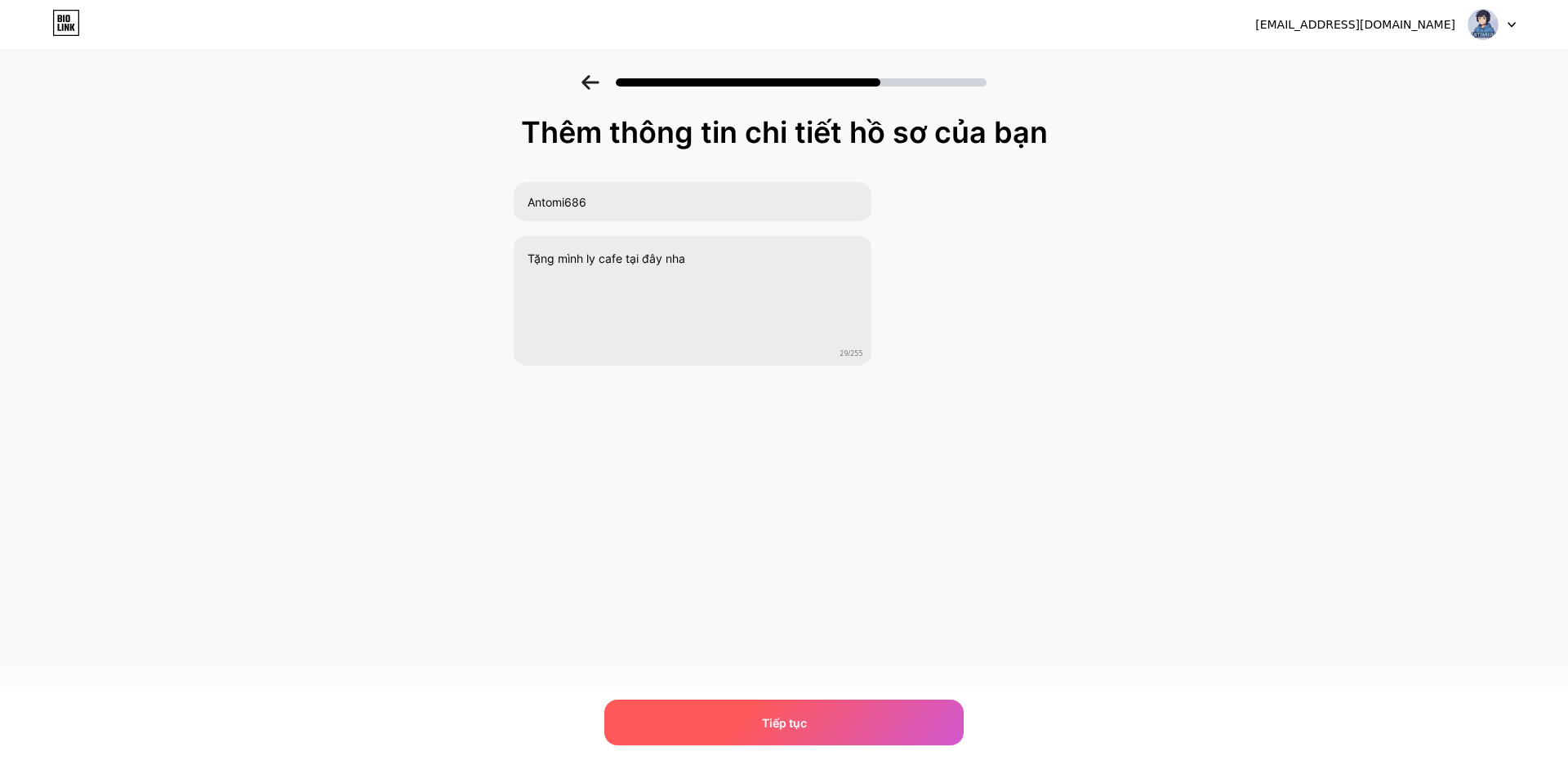
click at [769, 710] on div "Tiếp tục" at bounding box center [784, 723] width 359 height 46
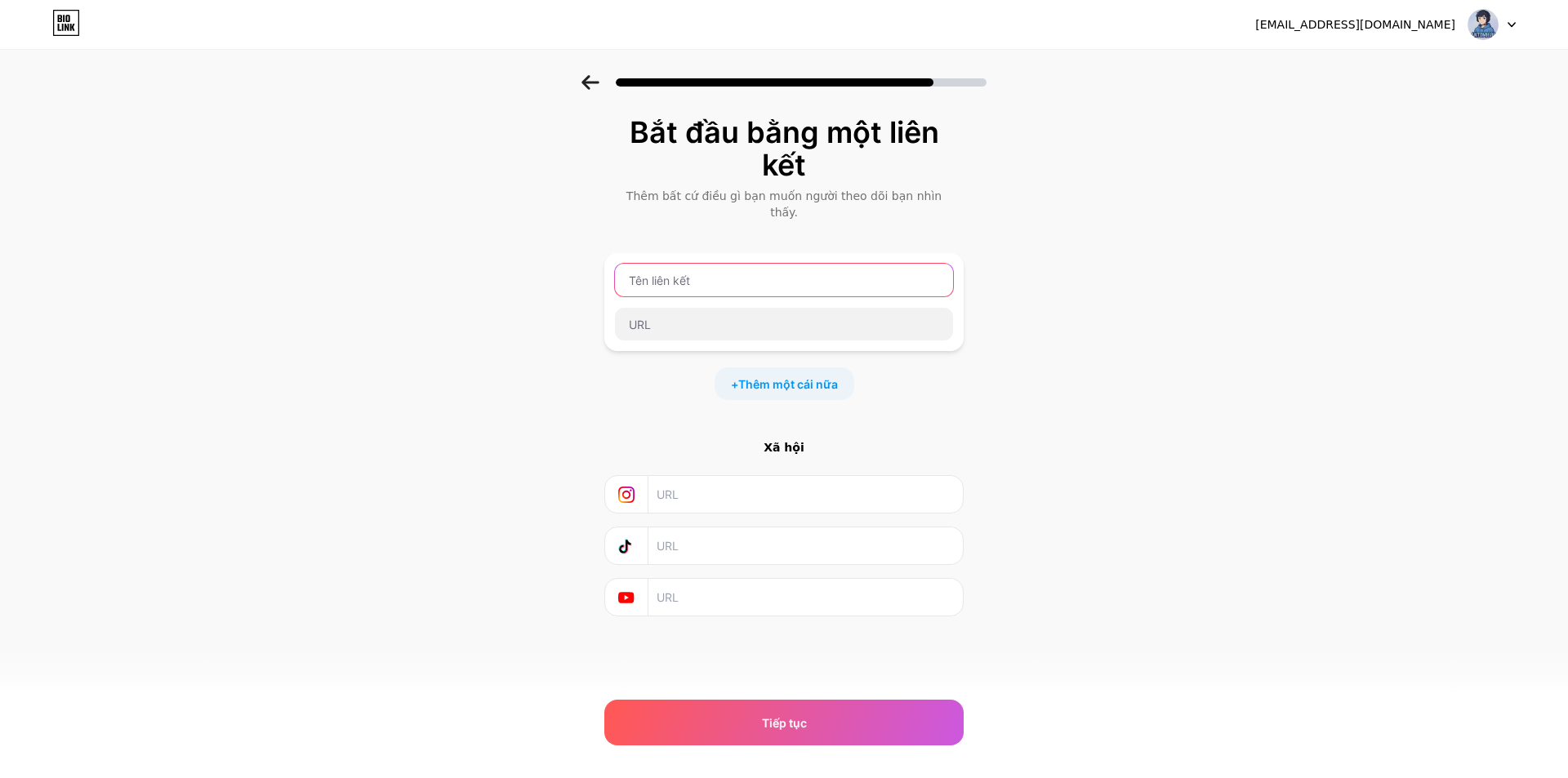
click at [760, 268] on input "text" at bounding box center [784, 280] width 338 height 33
type input "Antomi686"
drag, startPoint x: 713, startPoint y: 538, endPoint x: 688, endPoint y: 478, distance: 65.0
click at [713, 537] on input "text" at bounding box center [805, 546] width 296 height 37
paste input "https://www.tiktok.com/@antomi686"
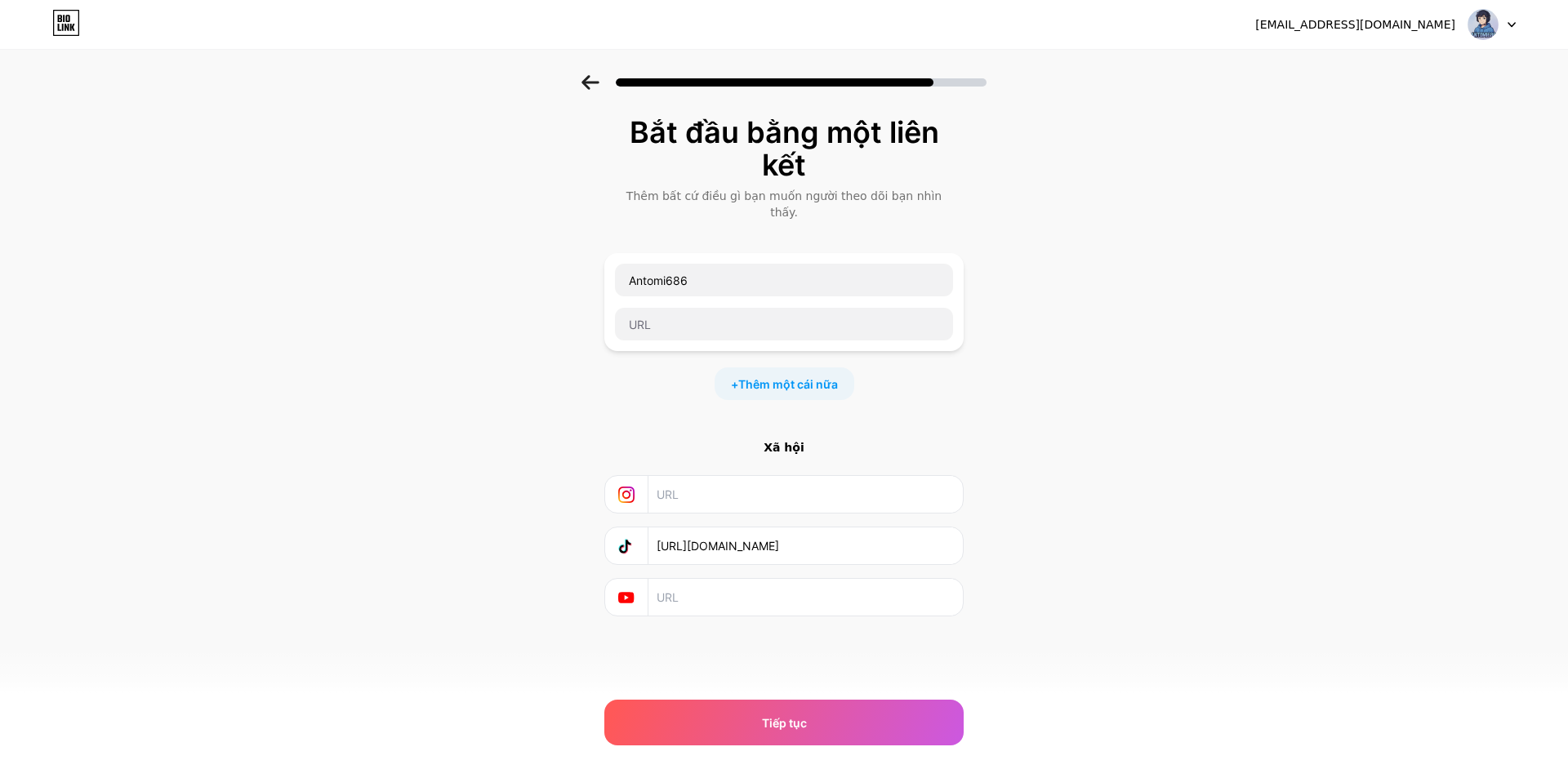
type input "https://www.tiktok.com/@antomi686"
click at [700, 603] on div "Bắt đầu bằng một liên kết Thêm bất cứ điều gì bạn muốn người theo dõi bạn nhìn …" at bounding box center [784, 407] width 359 height 582
click at [694, 579] on input "text" at bounding box center [805, 597] width 296 height 37
paste input "https://www.youtube.com/@Antomi686"
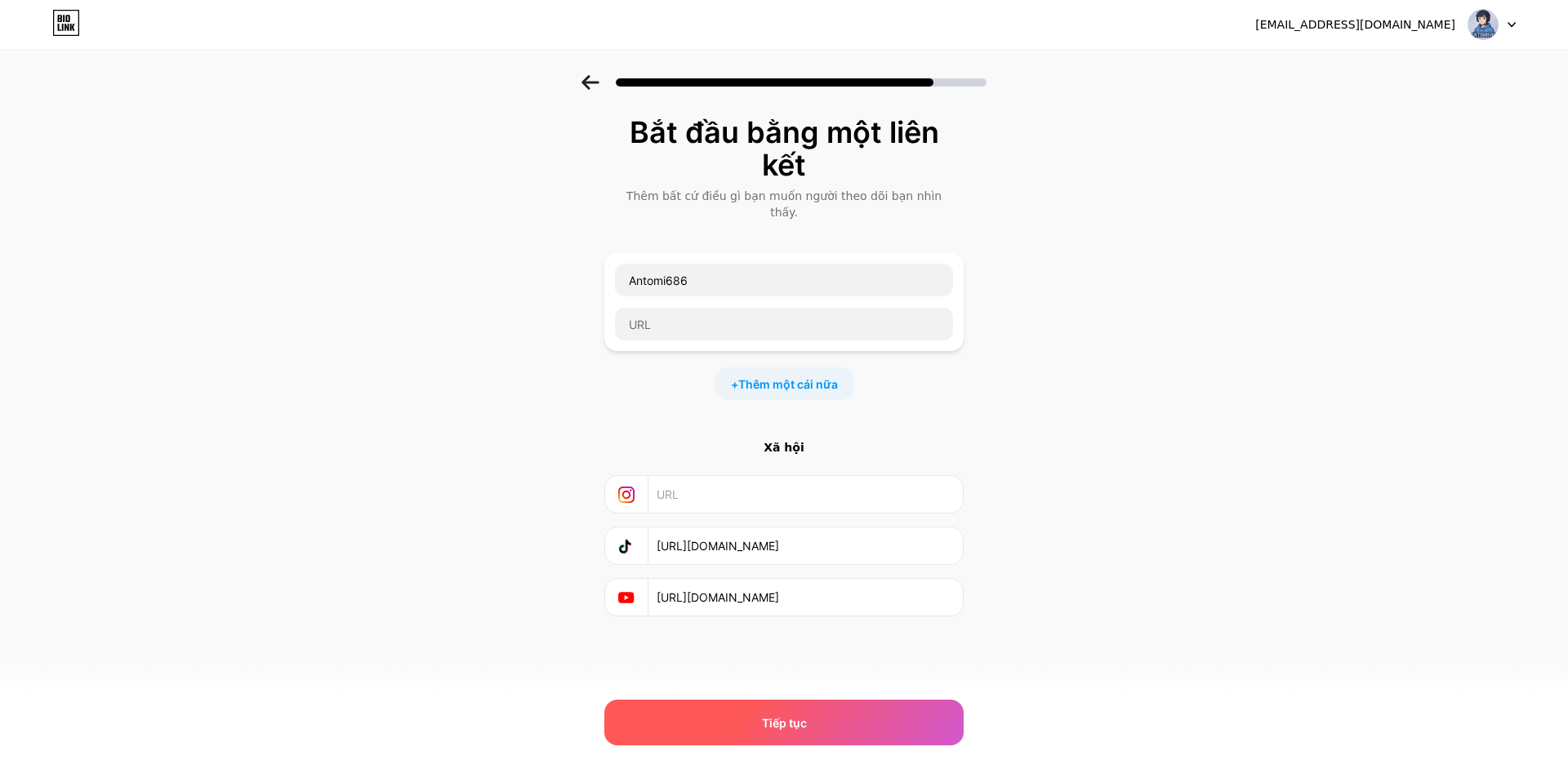
type input "https://www.youtube.com/@Antomi686"
click at [758, 710] on div "Tiếp tục" at bounding box center [784, 723] width 359 height 46
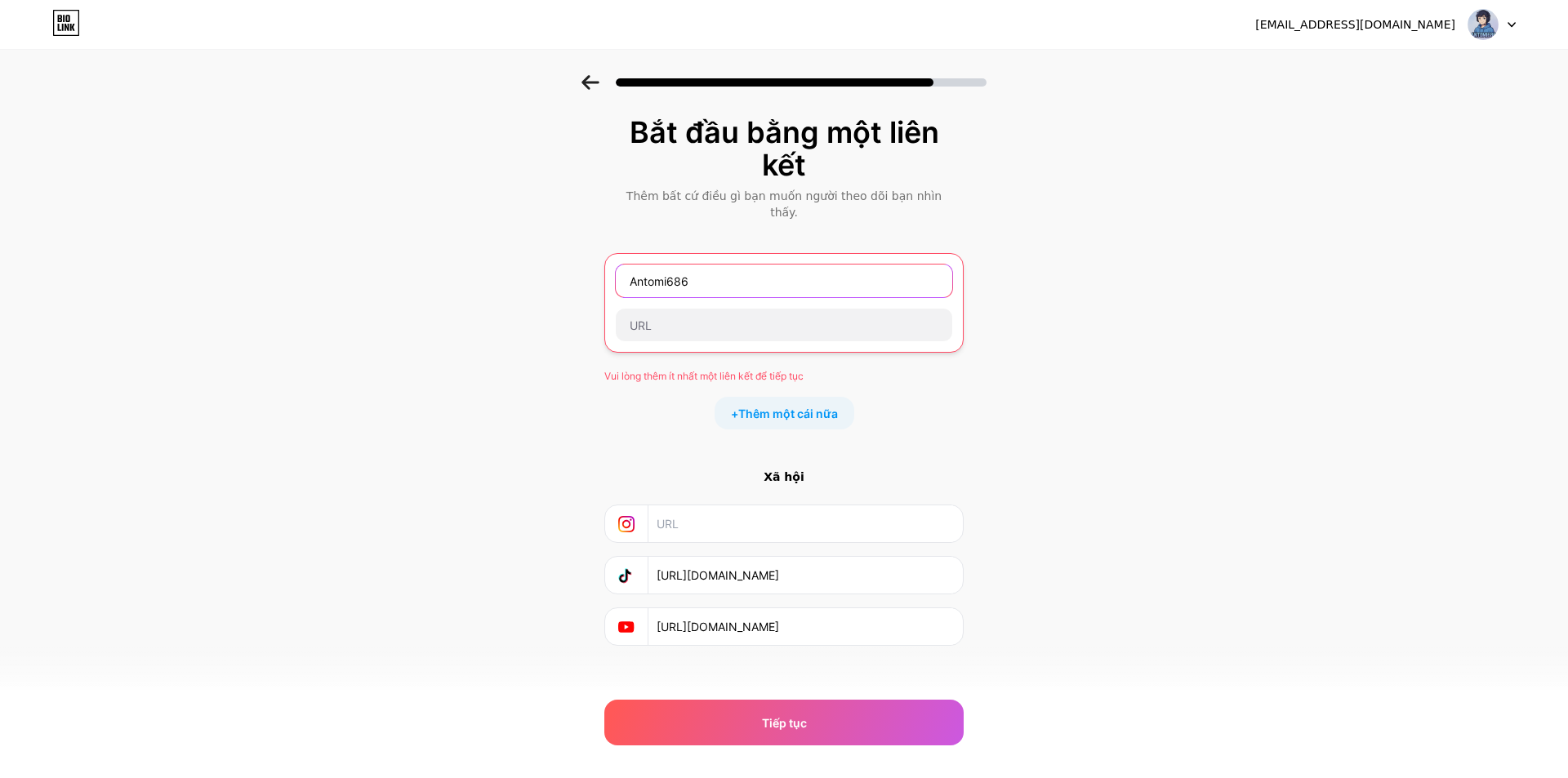
drag, startPoint x: 729, startPoint y: 275, endPoint x: 571, endPoint y: 270, distance: 158.1
click at [571, 270] on div "Bắt đầu bằng một liên kết Thêm bất cứ điều gì bạn muốn người theo dõi bạn nhìn …" at bounding box center [784, 401] width 1568 height 653
paste input "☕ Hãy tặng mình ly cà phê"
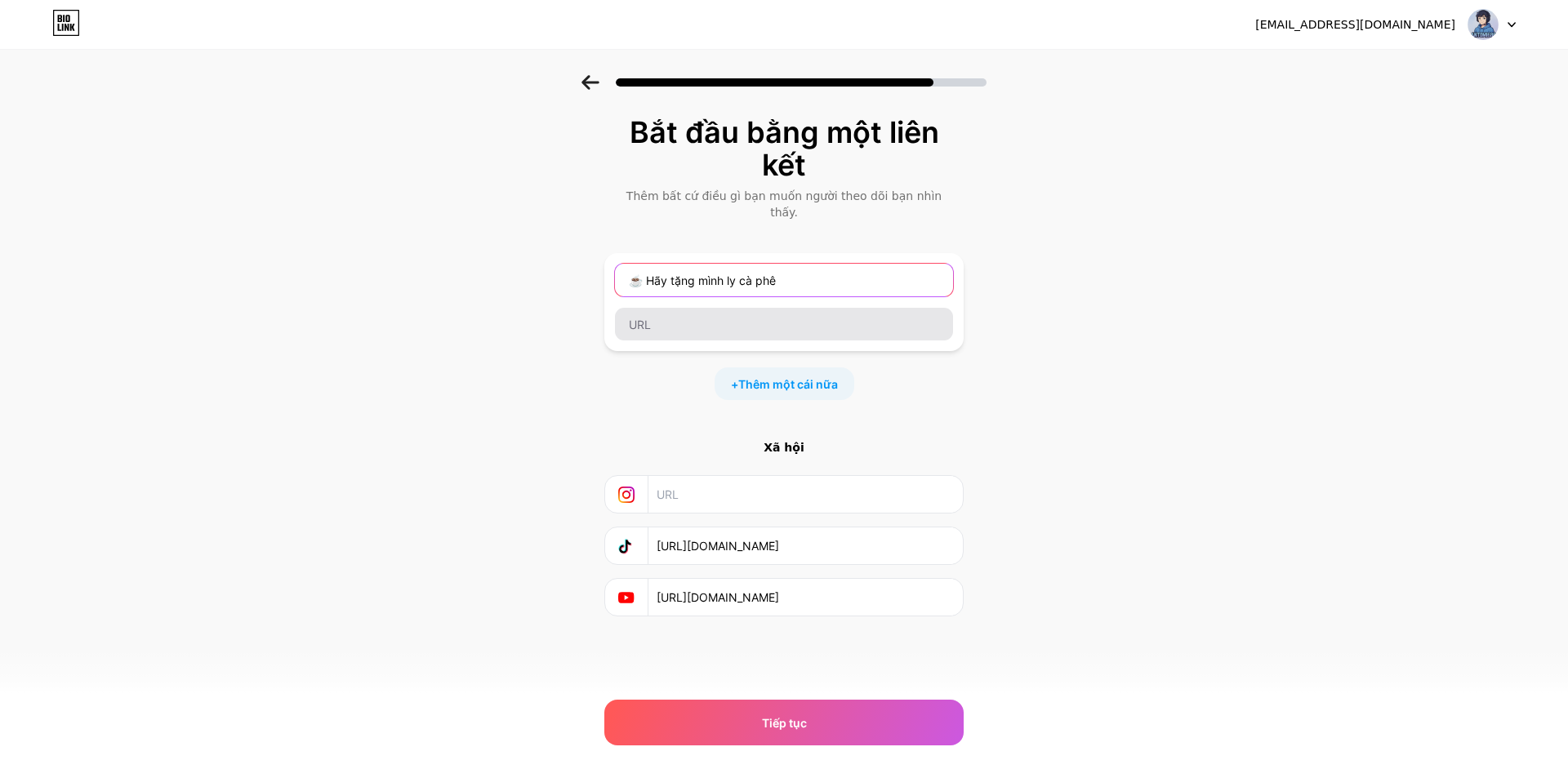
type input "☕ Hãy tặng mình ly cà phê"
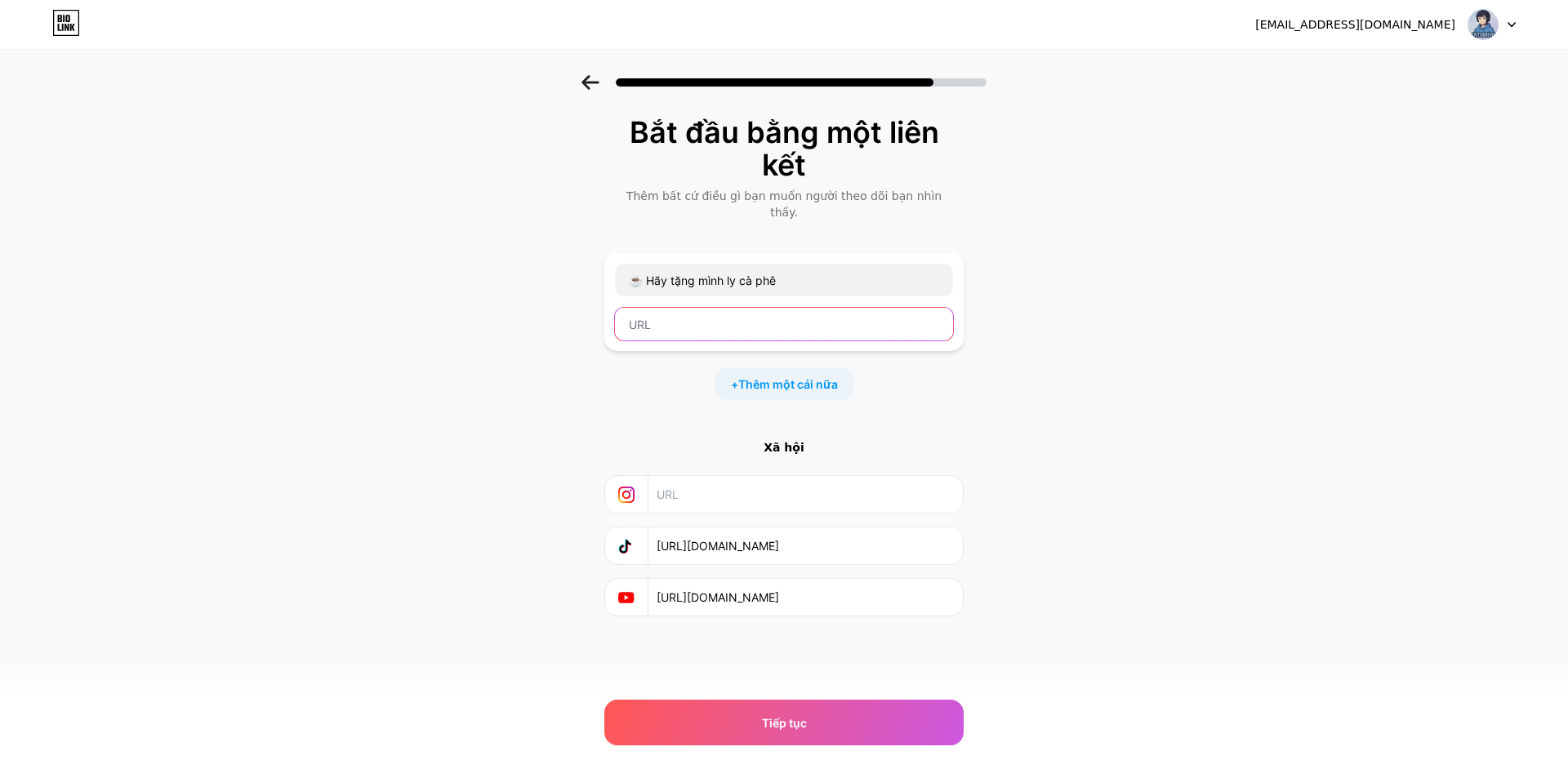
drag, startPoint x: 748, startPoint y: 305, endPoint x: 695, endPoint y: 287, distance: 56.0
click at [748, 308] on input "text" at bounding box center [784, 324] width 338 height 33
paste input "https://mbbank.page.link/?recipient=antomi686&message=Ung%20ho%20ly%20cafe%20ch…"
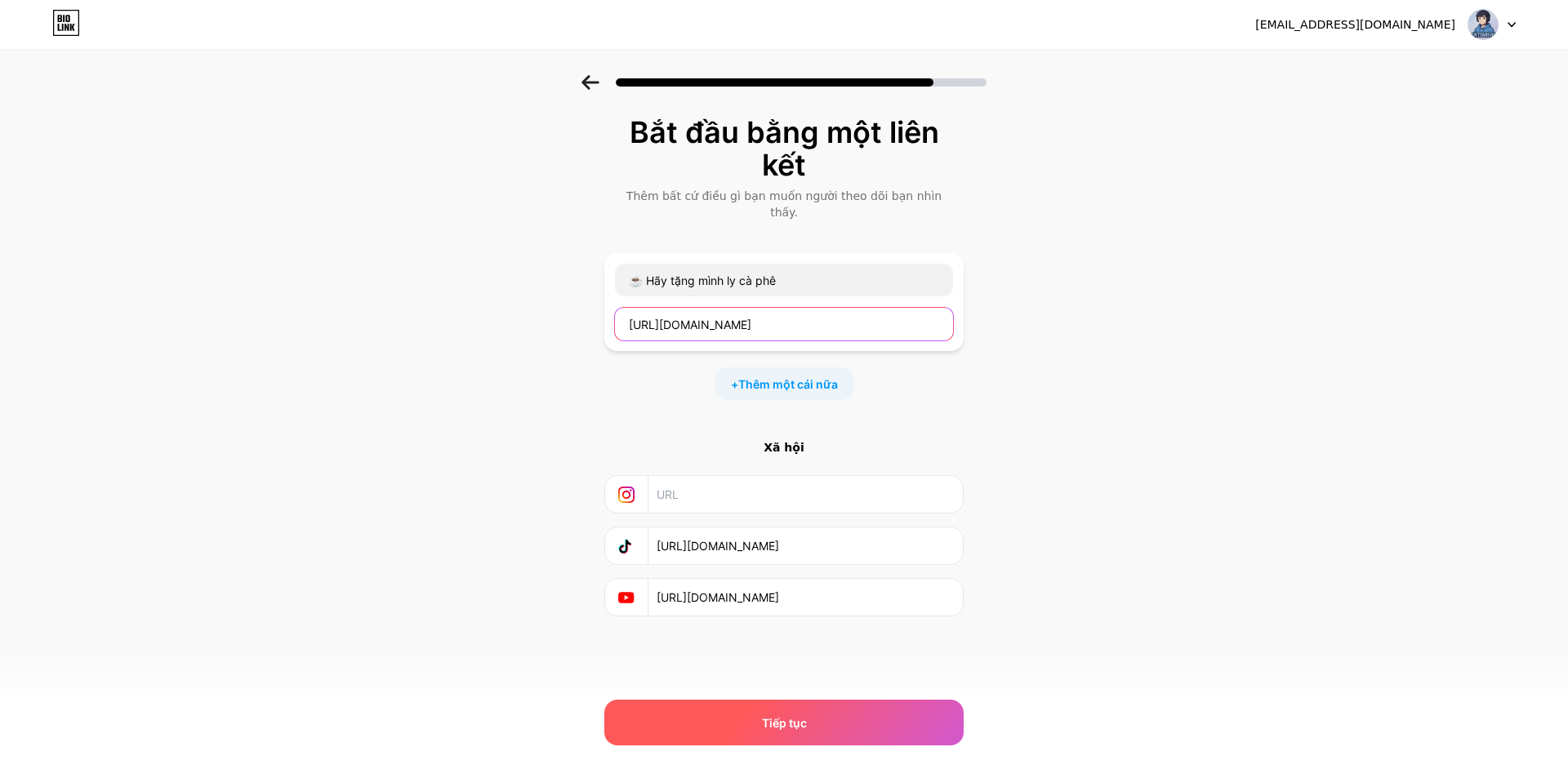
type input "https://mbbank.page.link/?recipient=antomi686&message=Ung%20ho%20ly%20cafe%20ch…"
click at [833, 720] on div "Tiếp tục" at bounding box center [784, 723] width 359 height 46
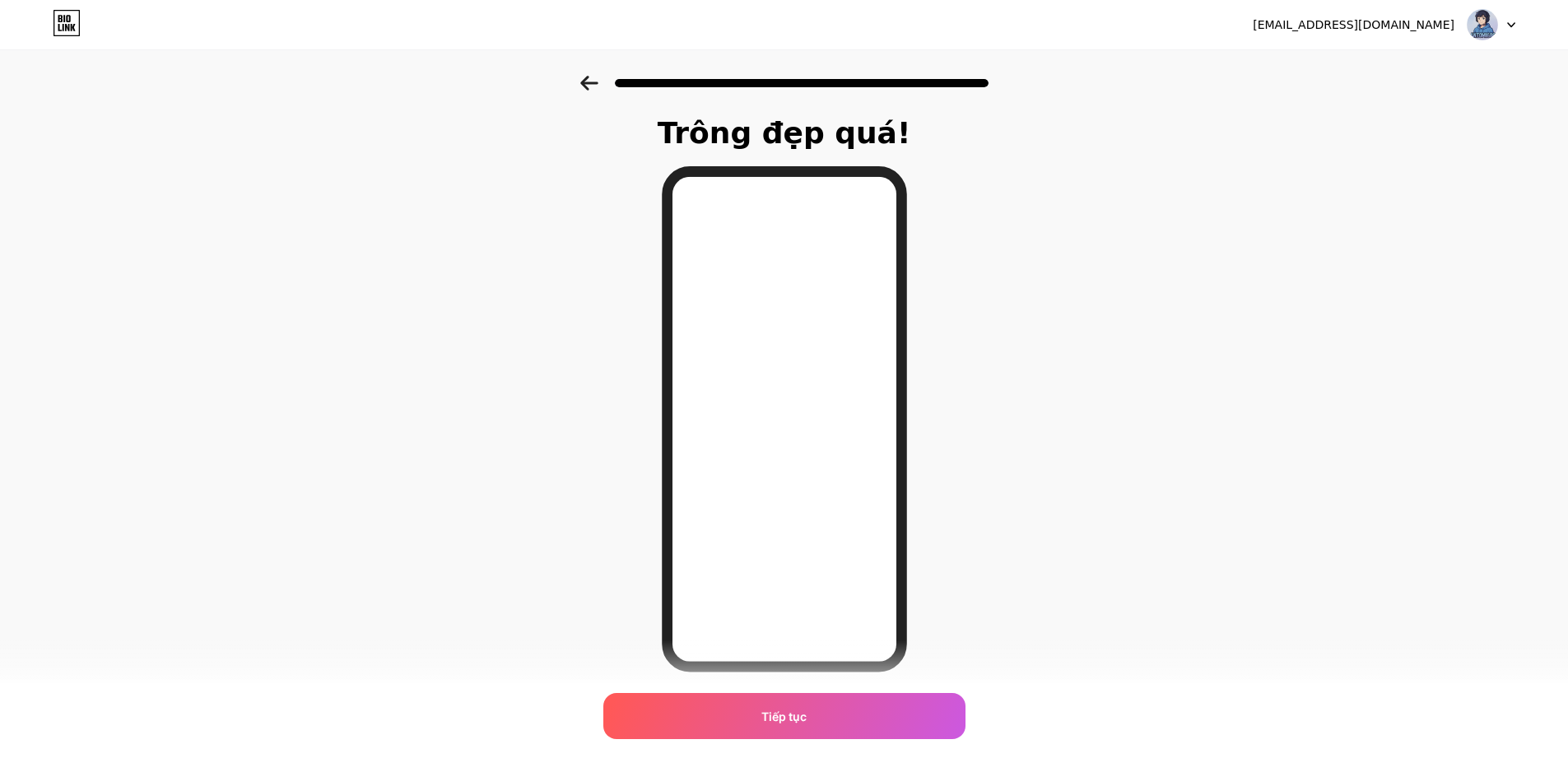
click at [597, 83] on icon at bounding box center [588, 83] width 17 height 15
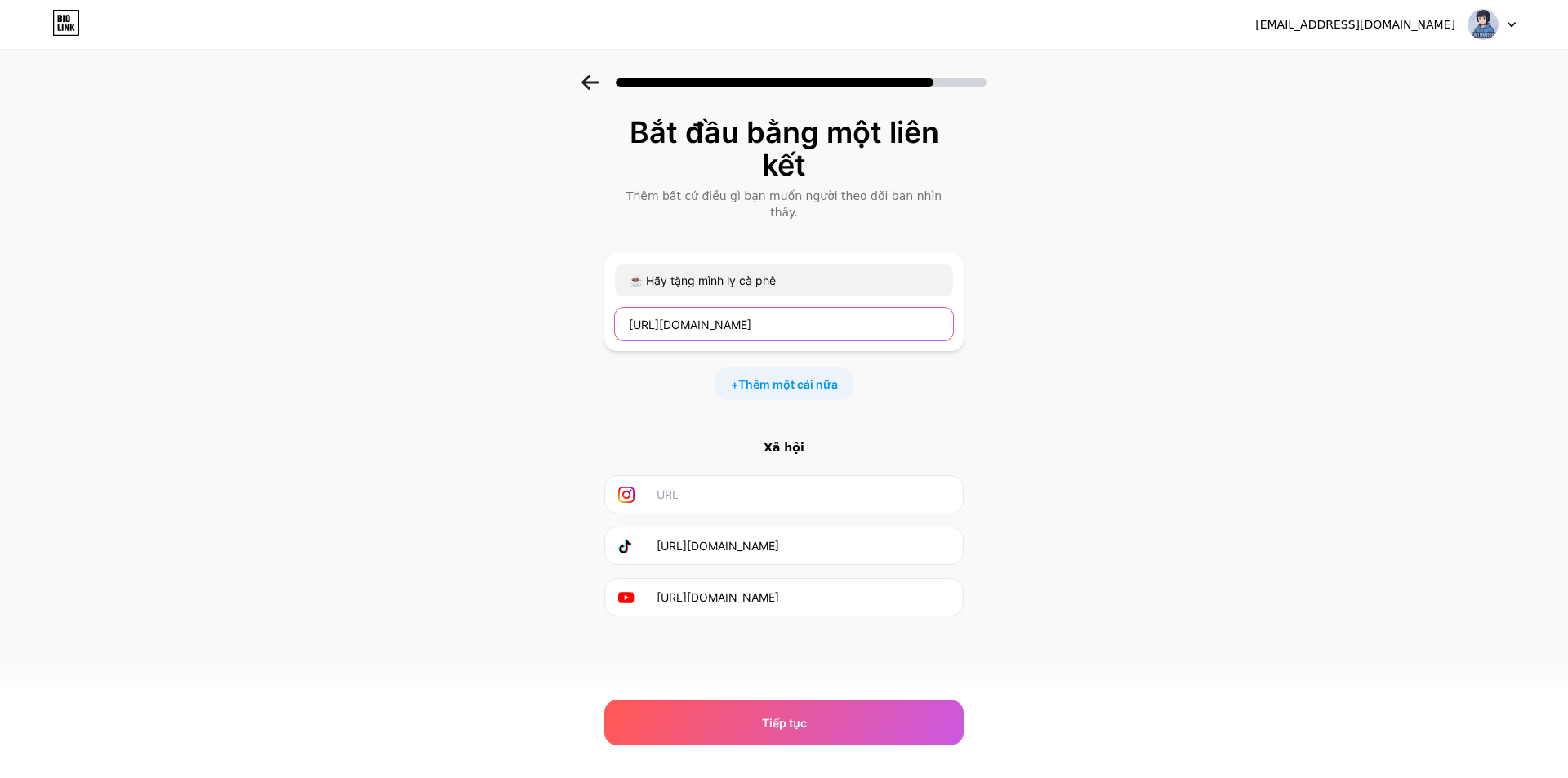
drag, startPoint x: 913, startPoint y: 308, endPoint x: 641, endPoint y: 316, distance: 272.1
click at [641, 316] on input "https://mbbank.page.link/?recipient=antomi686&message=Ung%20ho%20ly%20cafe%20ch…" at bounding box center [784, 324] width 338 height 33
type input "sage=Ung%20ho%20ly%20cafe%20cho%20Antomi686"
drag, startPoint x: 946, startPoint y: 310, endPoint x: 628, endPoint y: 314, distance: 318.0
click at [629, 314] on input "sage=Ung%20ho%20ly%20cafe%20cho%20Antomi686" at bounding box center [784, 324] width 338 height 33
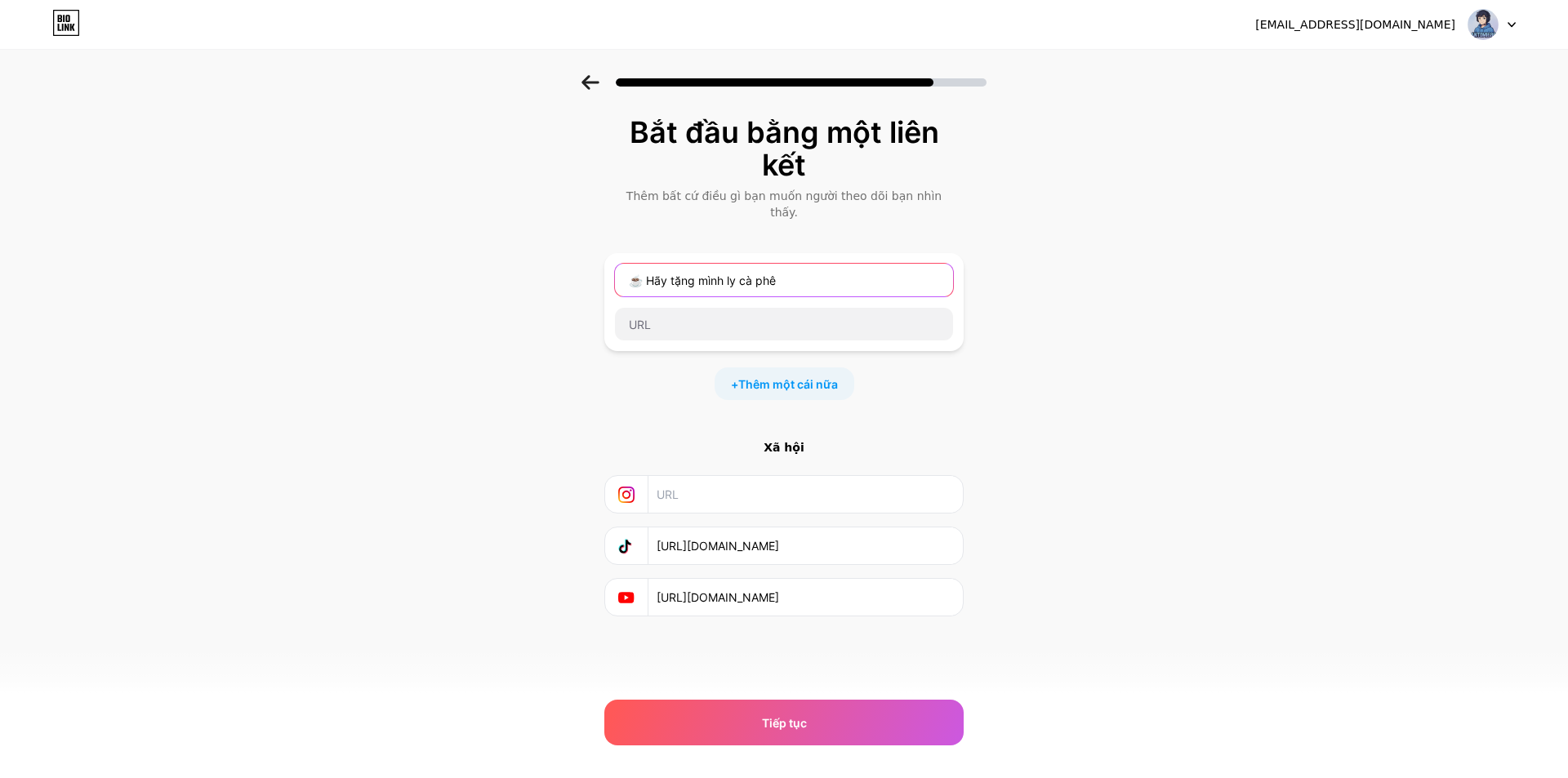
drag, startPoint x: 807, startPoint y: 262, endPoint x: 866, endPoint y: 277, distance: 60.9
click at [866, 277] on input "☕ Hãy tặng mình ly cà phê" at bounding box center [784, 280] width 338 height 33
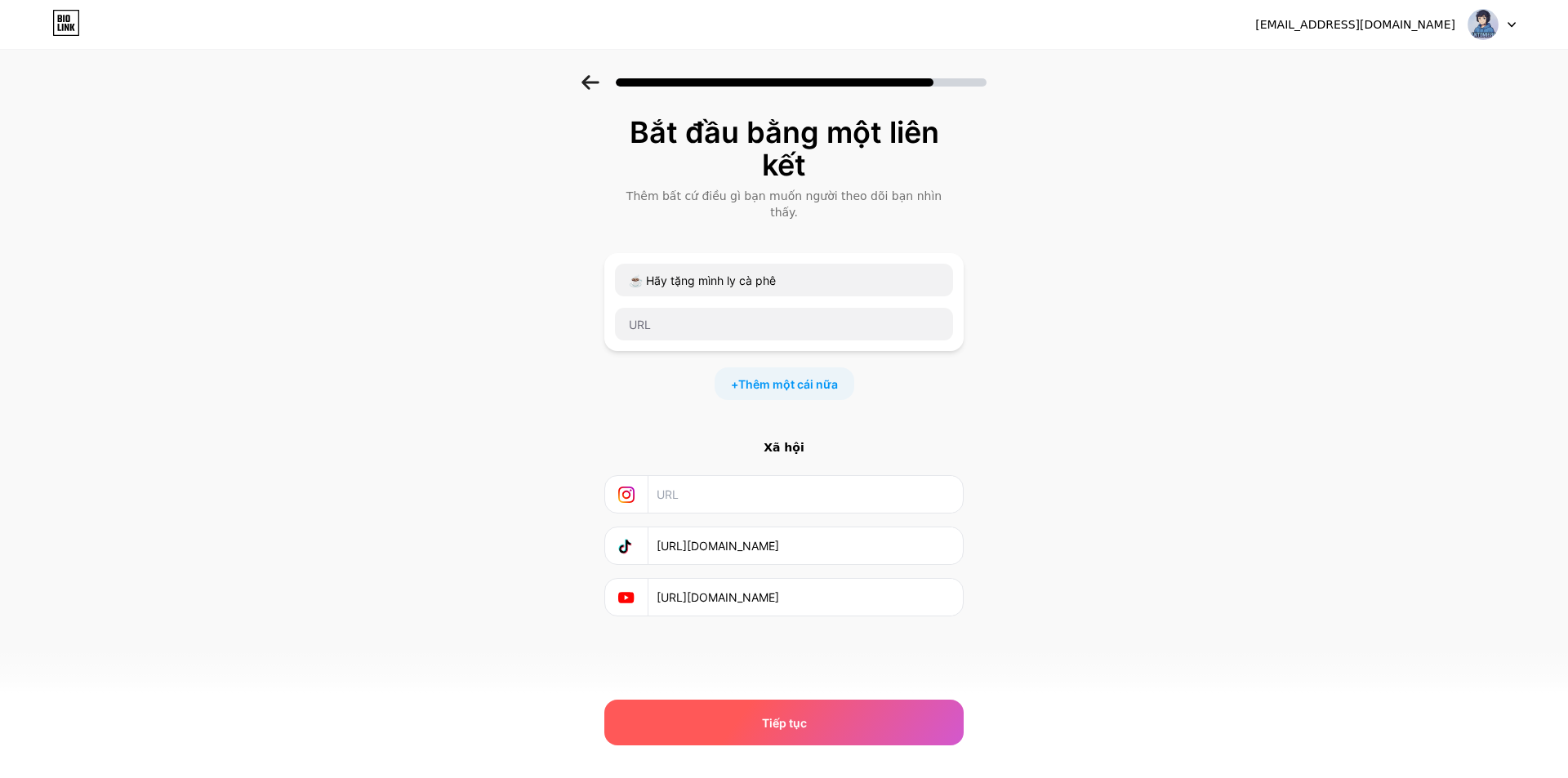
click at [858, 710] on div "Tiếp tục" at bounding box center [784, 723] width 359 height 46
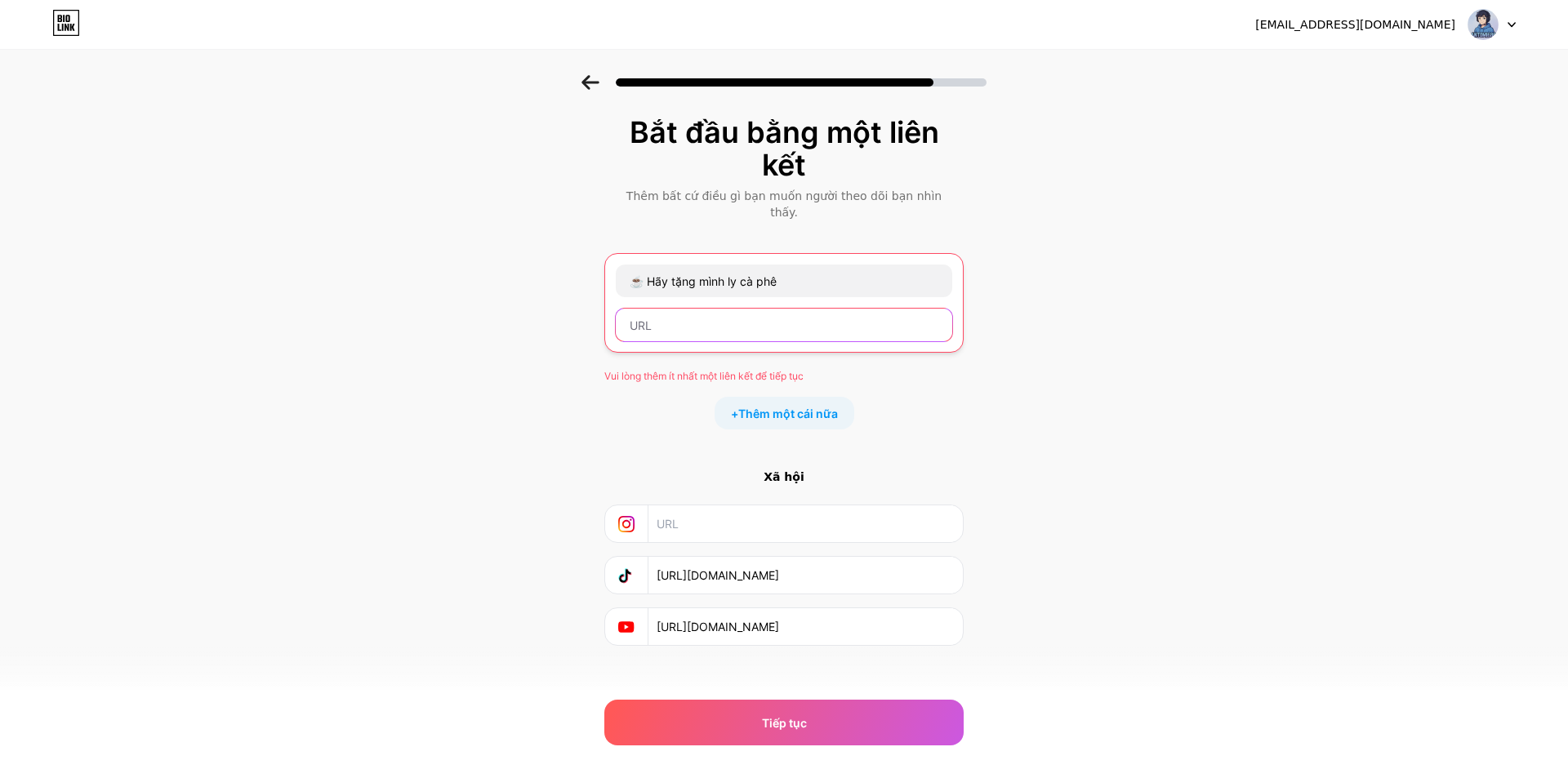
click at [814, 309] on input "text" at bounding box center [784, 325] width 337 height 33
paste input "https://mbbank.page.link/?recipient=antomi686&message=Ung%20ho%20ly%20cafe%20ch…"
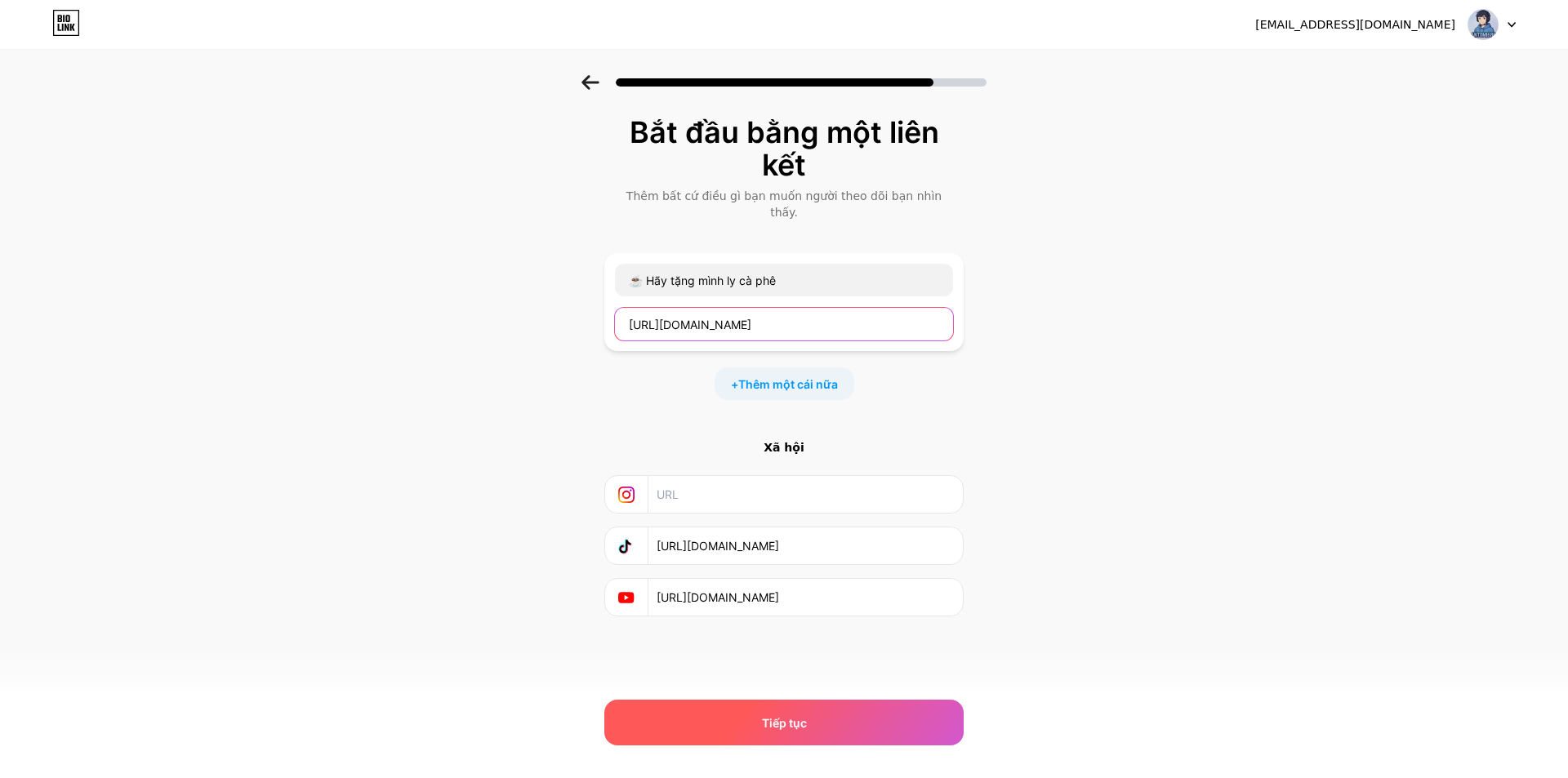
type input "https://mbbank.page.link/?recipient=antomi686&message=Ung%20ho%20ly%20cafe%20ch…"
click at [805, 722] on font "Tiếp tục" at bounding box center [784, 723] width 45 height 14
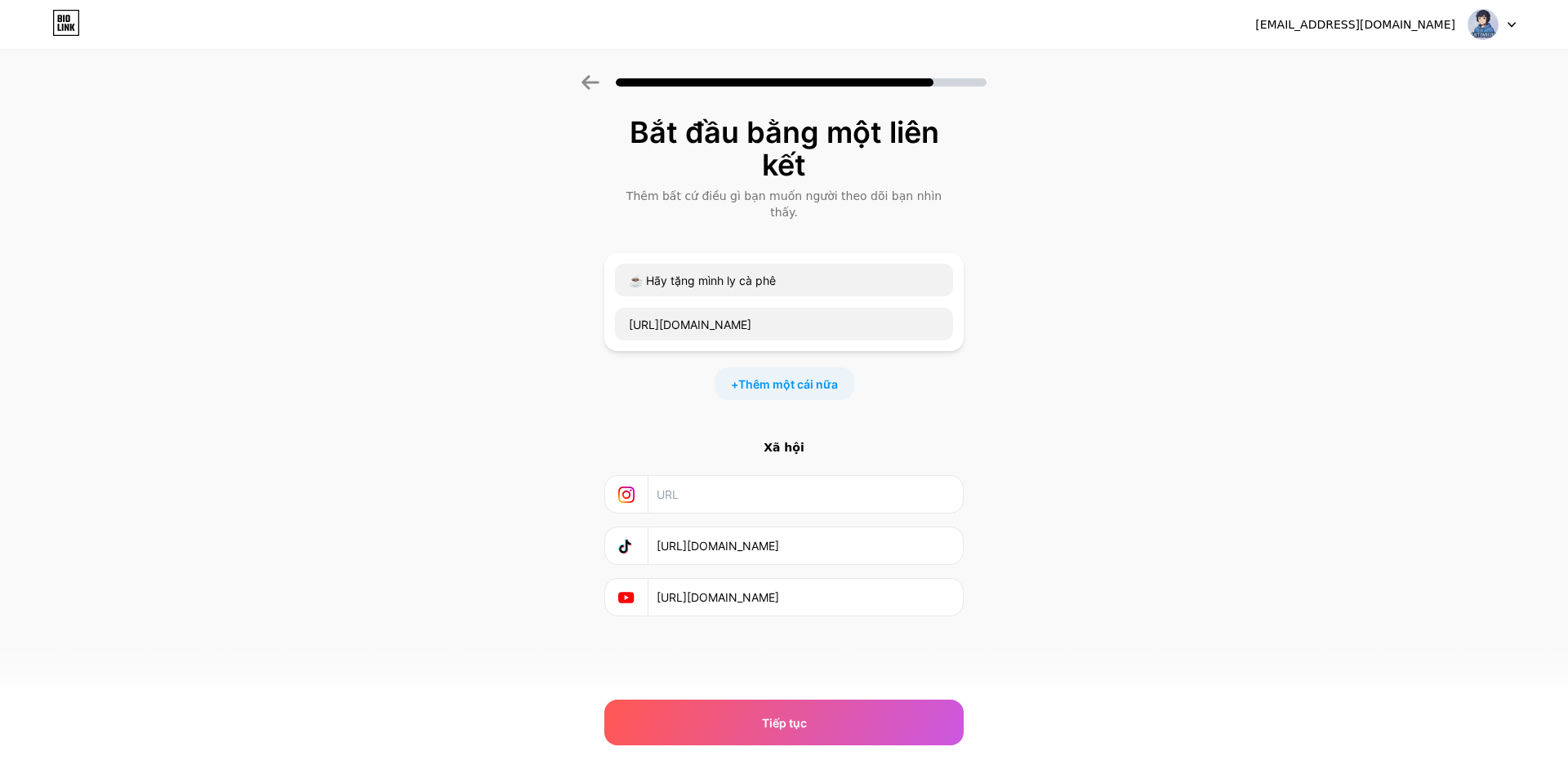
click at [472, 259] on div "Bắt đầu bằng một liên kết Thêm bất cứ điều gì bạn muốn người theo dõi bạn nhìn …" at bounding box center [784, 386] width 1568 height 623
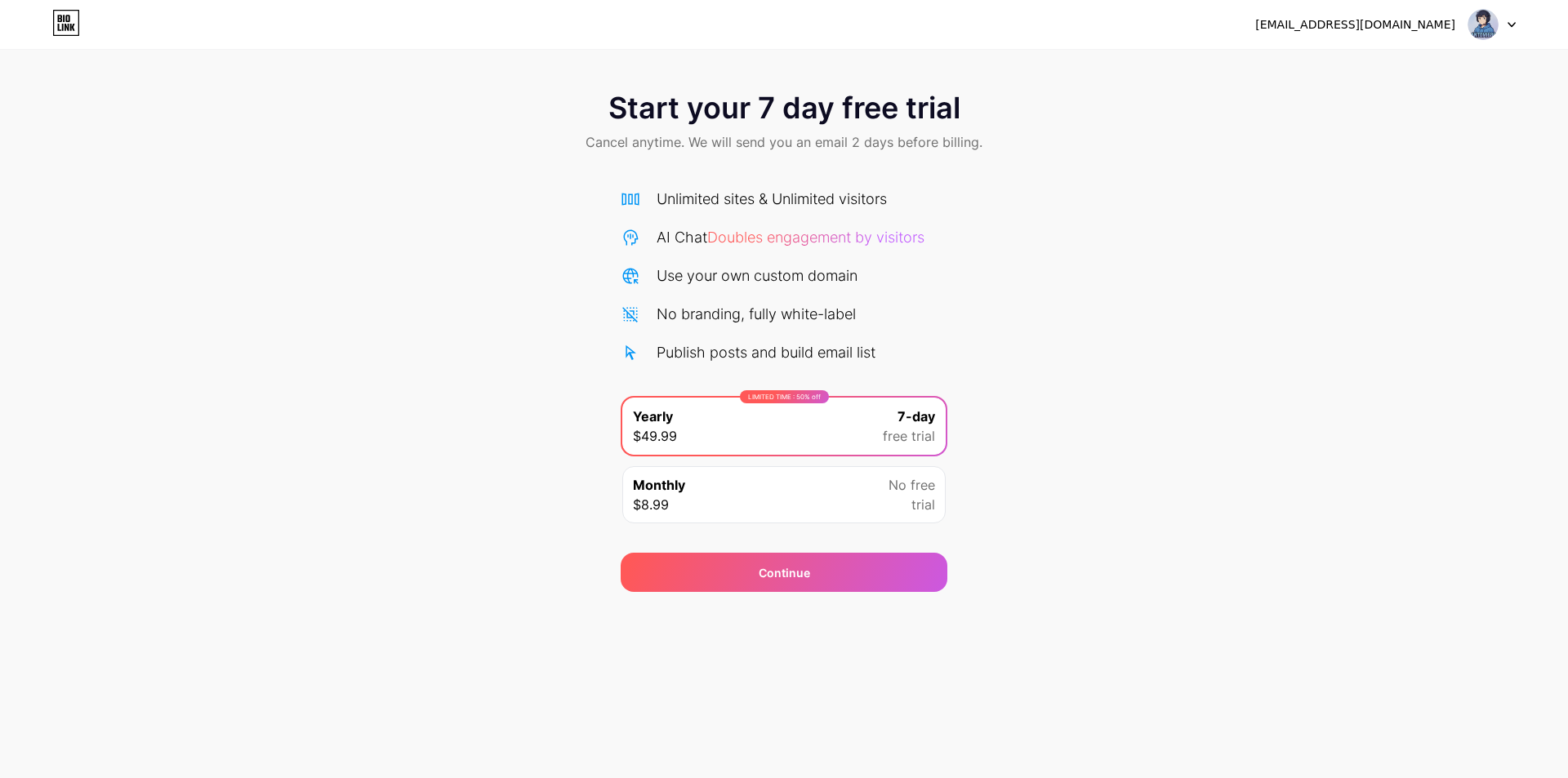
click at [958, 189] on div "Start your 7 day free trial Cancel anytime. We will send you an email 2 days be…" at bounding box center [784, 333] width 1568 height 517
click at [876, 126] on div "Start your 7 day free trial Cancel anytime. We will send you an email 2 days be…" at bounding box center [784, 123] width 1568 height 96
click at [1477, 26] on img at bounding box center [1483, 25] width 31 height 31
click at [1308, 21] on div "[EMAIL_ADDRESS][DOMAIN_NAME] Logout" at bounding box center [784, 25] width 1568 height 30
click at [1380, 25] on div "[EMAIL_ADDRESS][DOMAIN_NAME]" at bounding box center [1355, 25] width 200 height 17
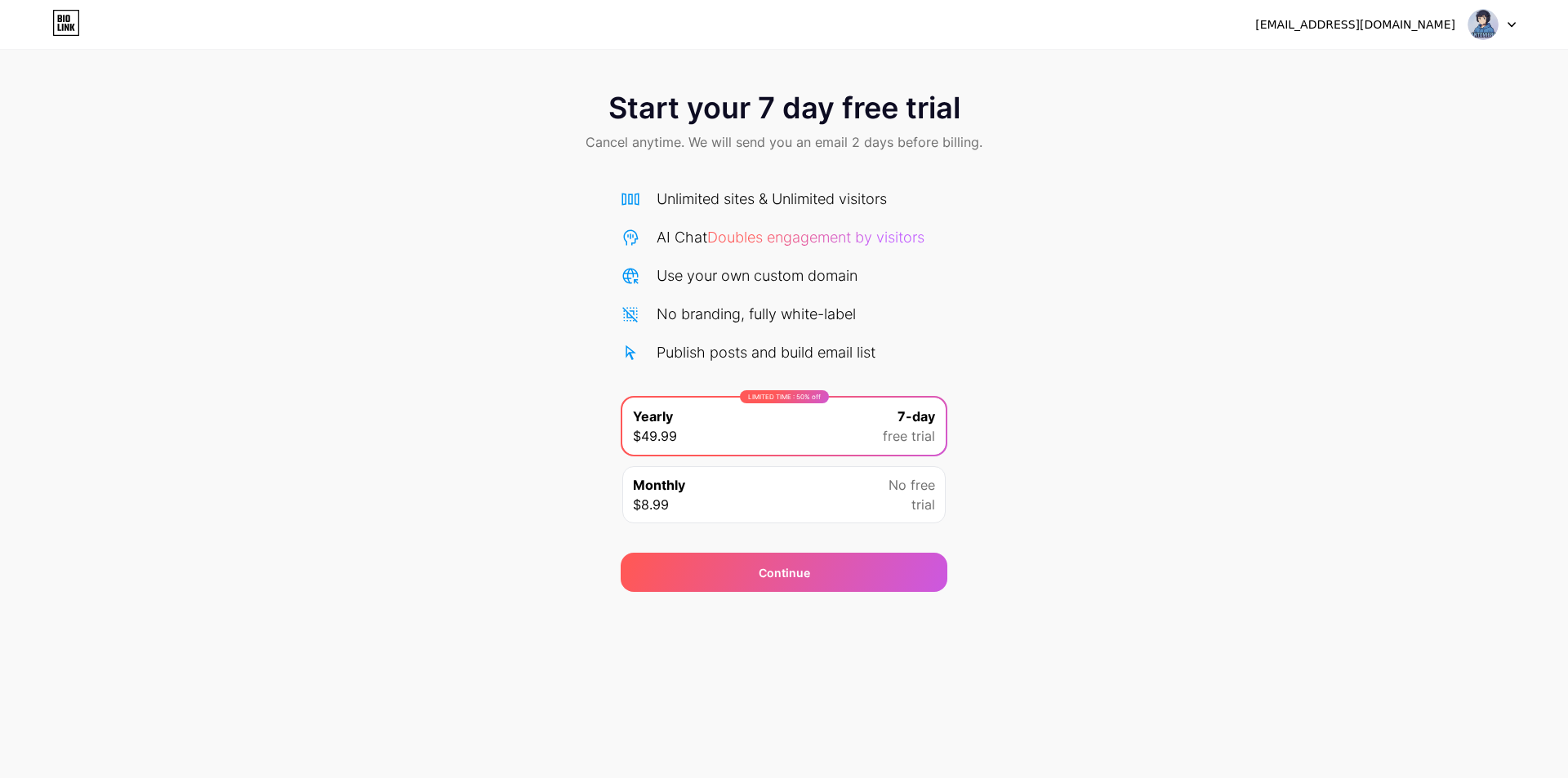
drag, startPoint x: 1001, startPoint y: 205, endPoint x: 972, endPoint y: 222, distance: 33.6
click at [979, 207] on div "Start your 7 day free trial Cancel anytime. We will send you an email 2 days be…" at bounding box center [784, 333] width 1568 height 517
click at [848, 282] on div "Use your own custom domain" at bounding box center [757, 275] width 201 height 22
click at [67, 27] on icon at bounding box center [66, 27] width 4 height 7
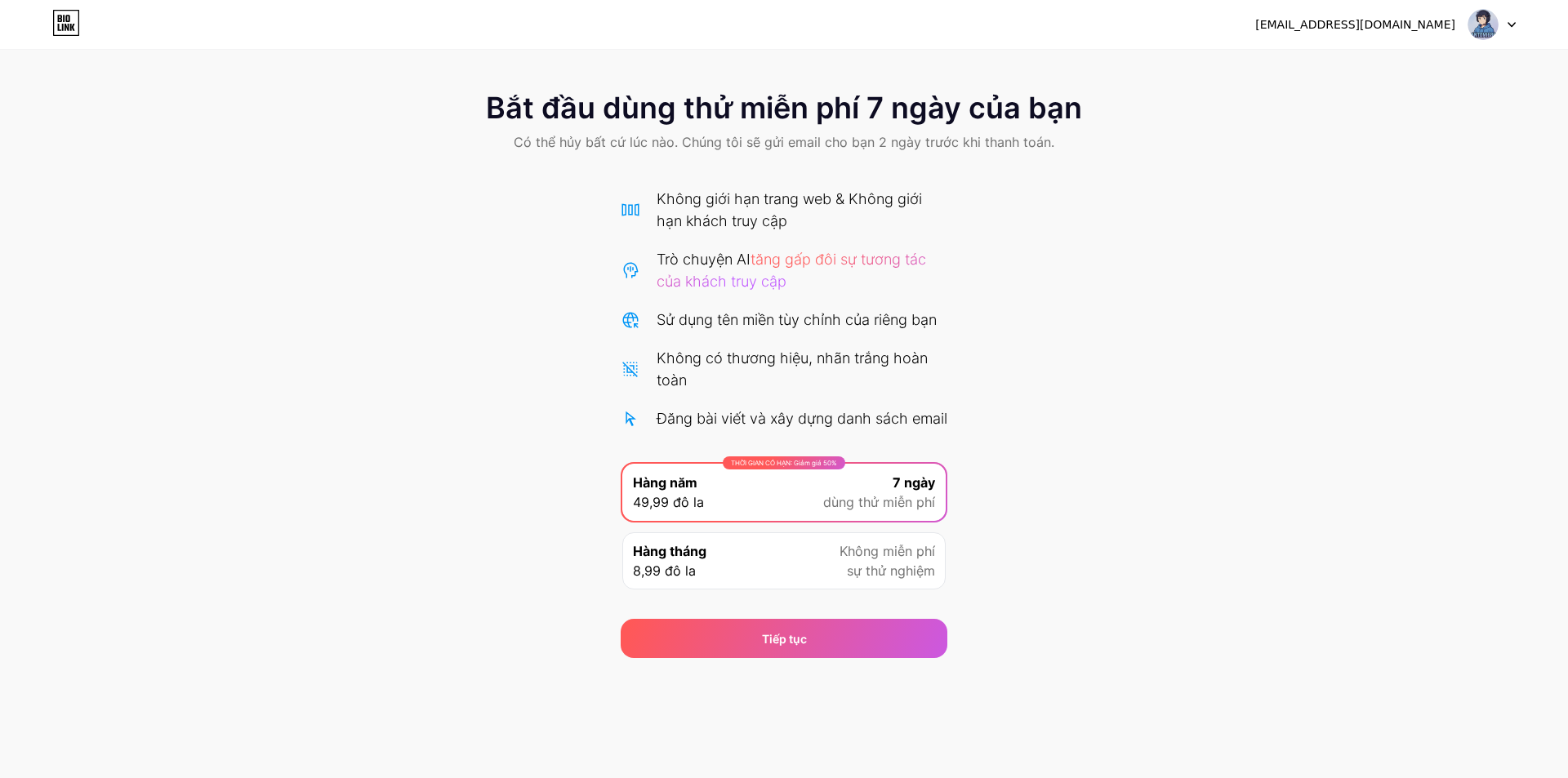
click at [1047, 235] on div "Bắt đầu dùng thử miễn phí 7 ngày của bạn Có thể hủy bất cứ lúc nào. Chúng tôi s…" at bounding box center [784, 366] width 1568 height 583
click at [1114, 292] on div "Bắt đầu dùng thử miễn phí 7 ngày của bạn Có thể hủy bất cứ lúc nào. Chúng tôi s…" at bounding box center [784, 366] width 1568 height 583
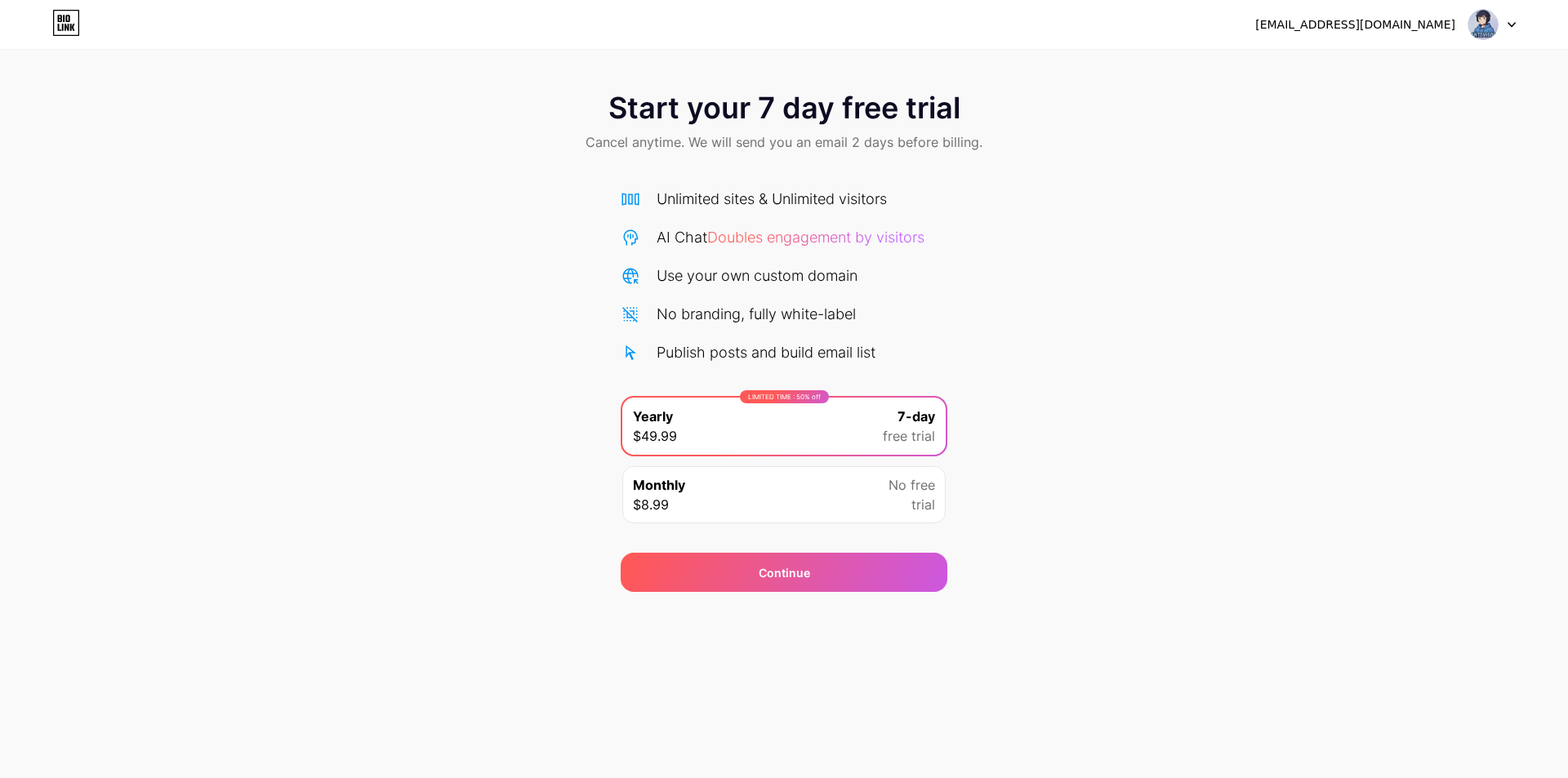
click at [1153, 287] on div "Start your 7 day free trial Cancel anytime. We will send you an email 2 days be…" at bounding box center [784, 333] width 1568 height 517
